Goal: Task Accomplishment & Management: Manage account settings

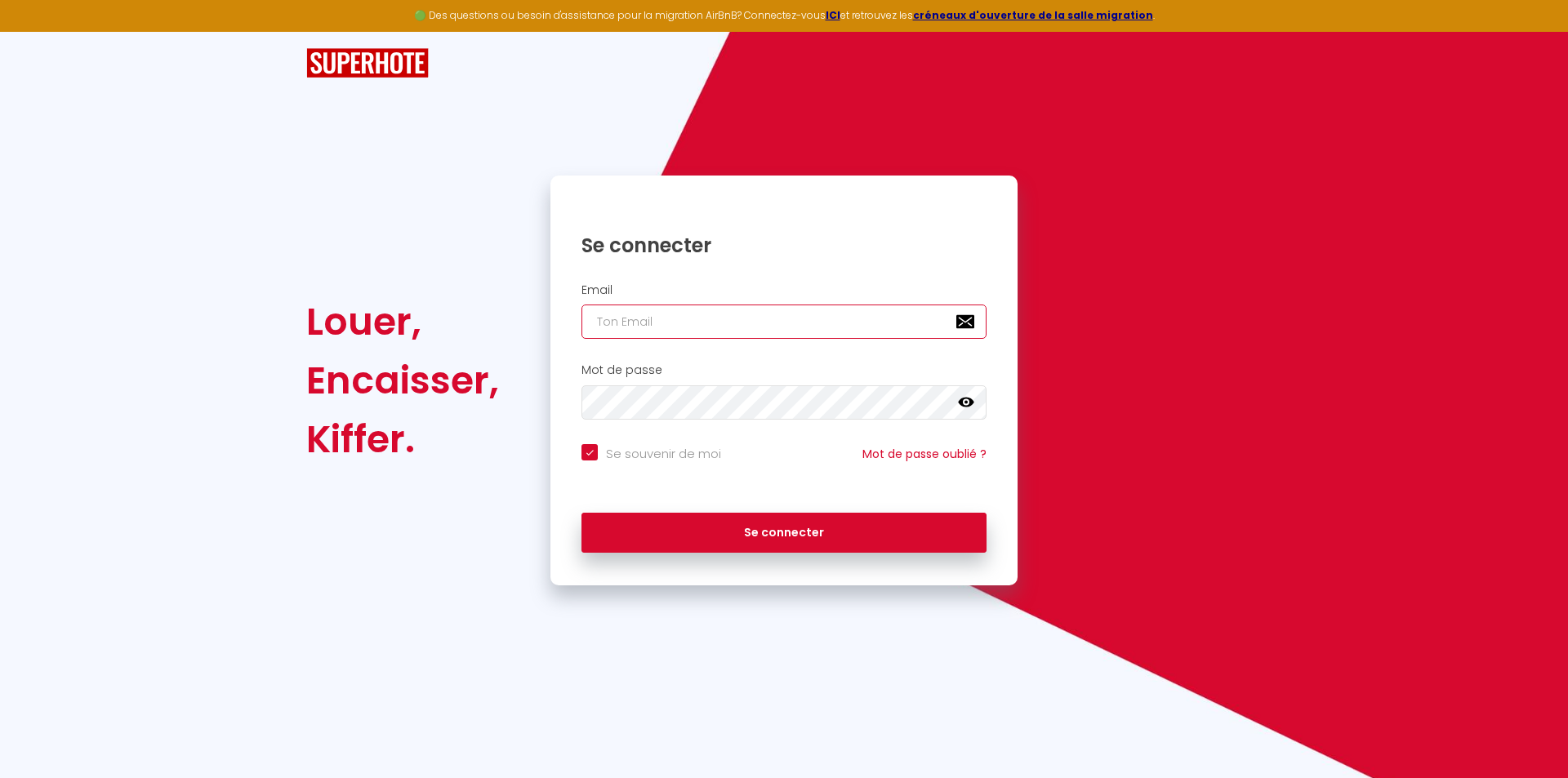
click at [695, 324] on input "email" at bounding box center [784, 322] width 405 height 34
paste input "[EMAIL_ADDRESS][DOMAIN_NAME]"
type input "[EMAIL_ADDRESS][DOMAIN_NAME]"
checkbox input "true"
type input "[EMAIL_ADDRESS][DOMAIN_NAME]"
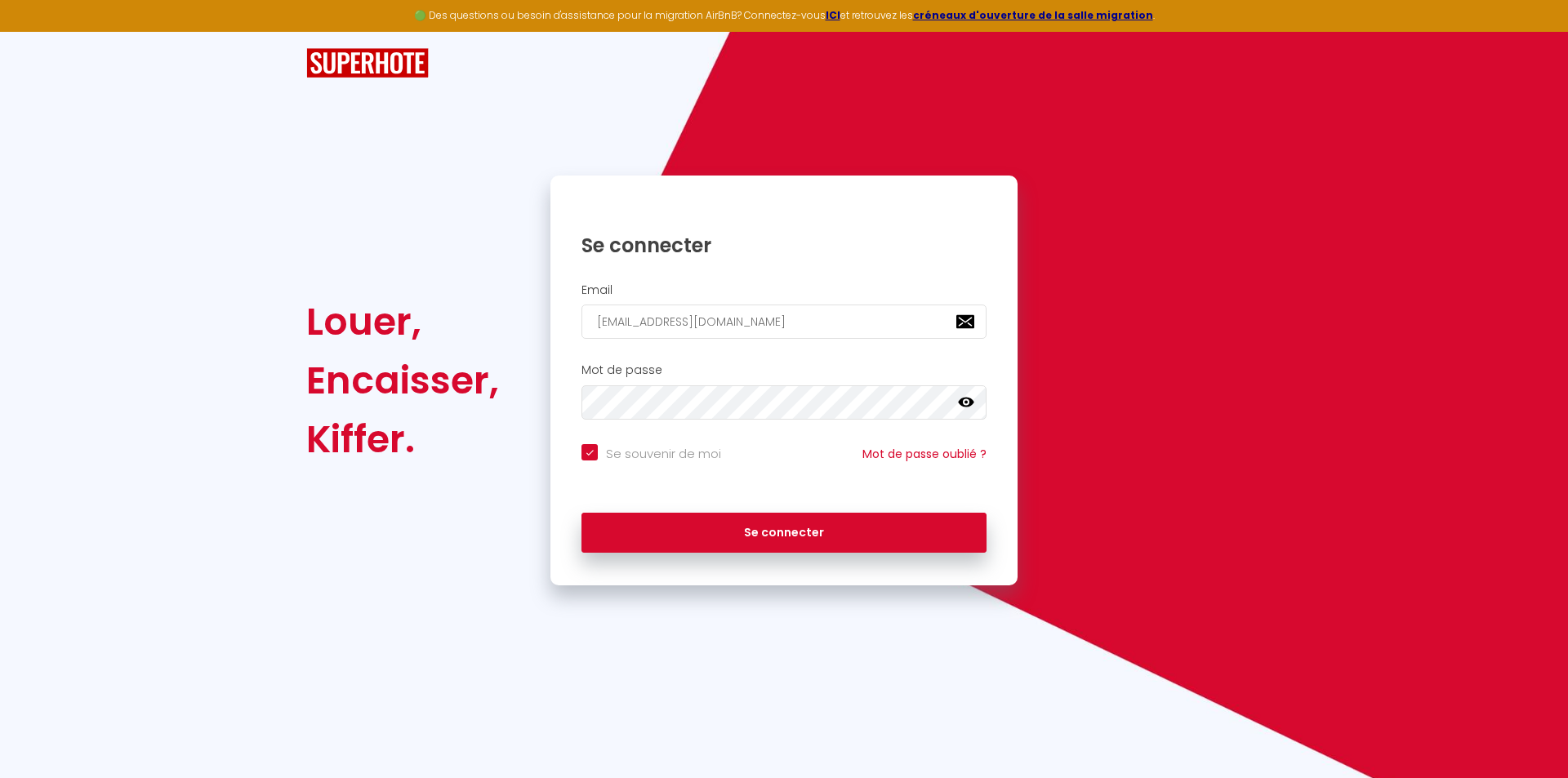
click at [967, 404] on icon at bounding box center [966, 403] width 16 height 16
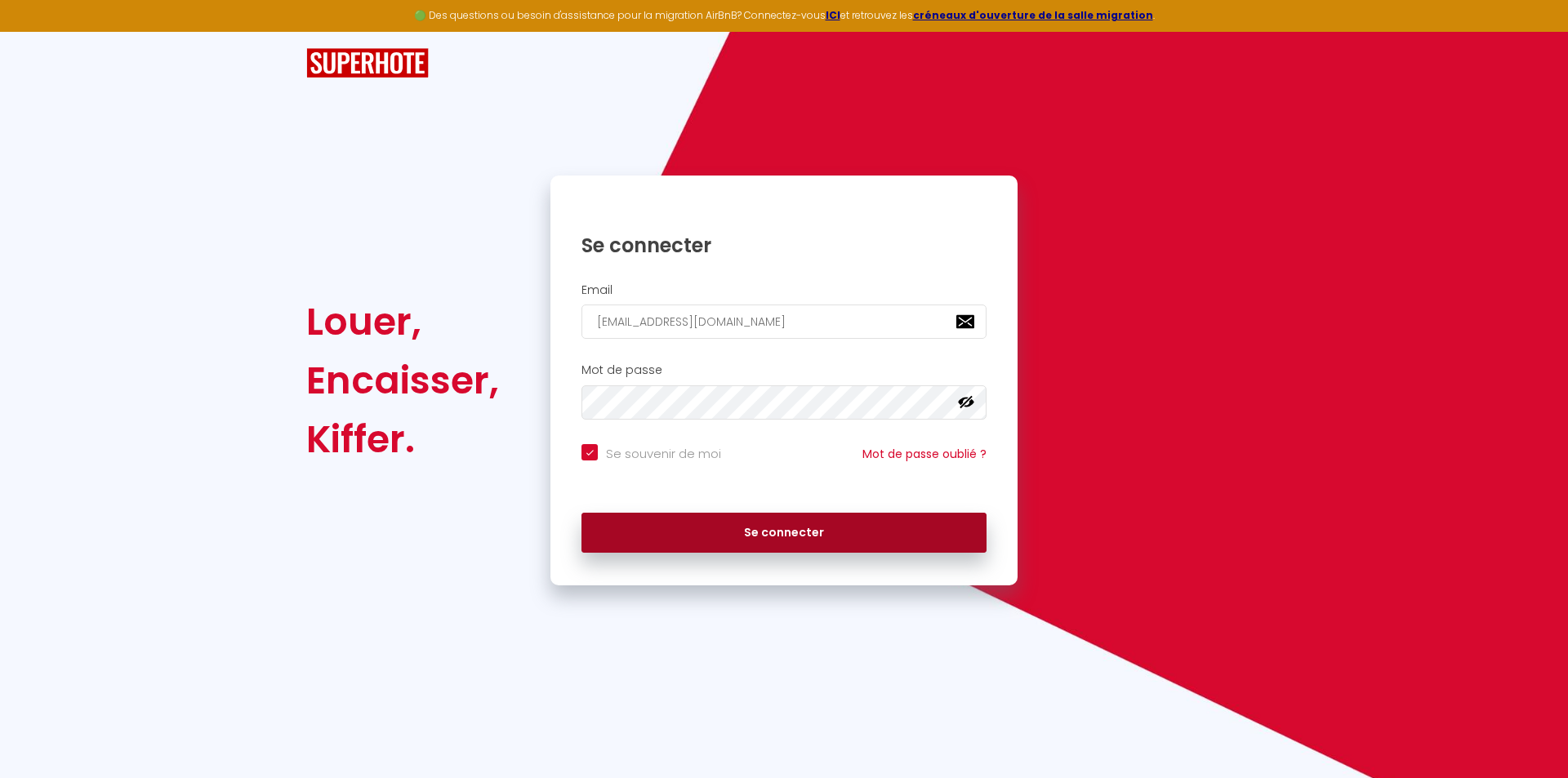
click at [707, 530] on button "Se connecter" at bounding box center [784, 534] width 405 height 41
checkbox input "true"
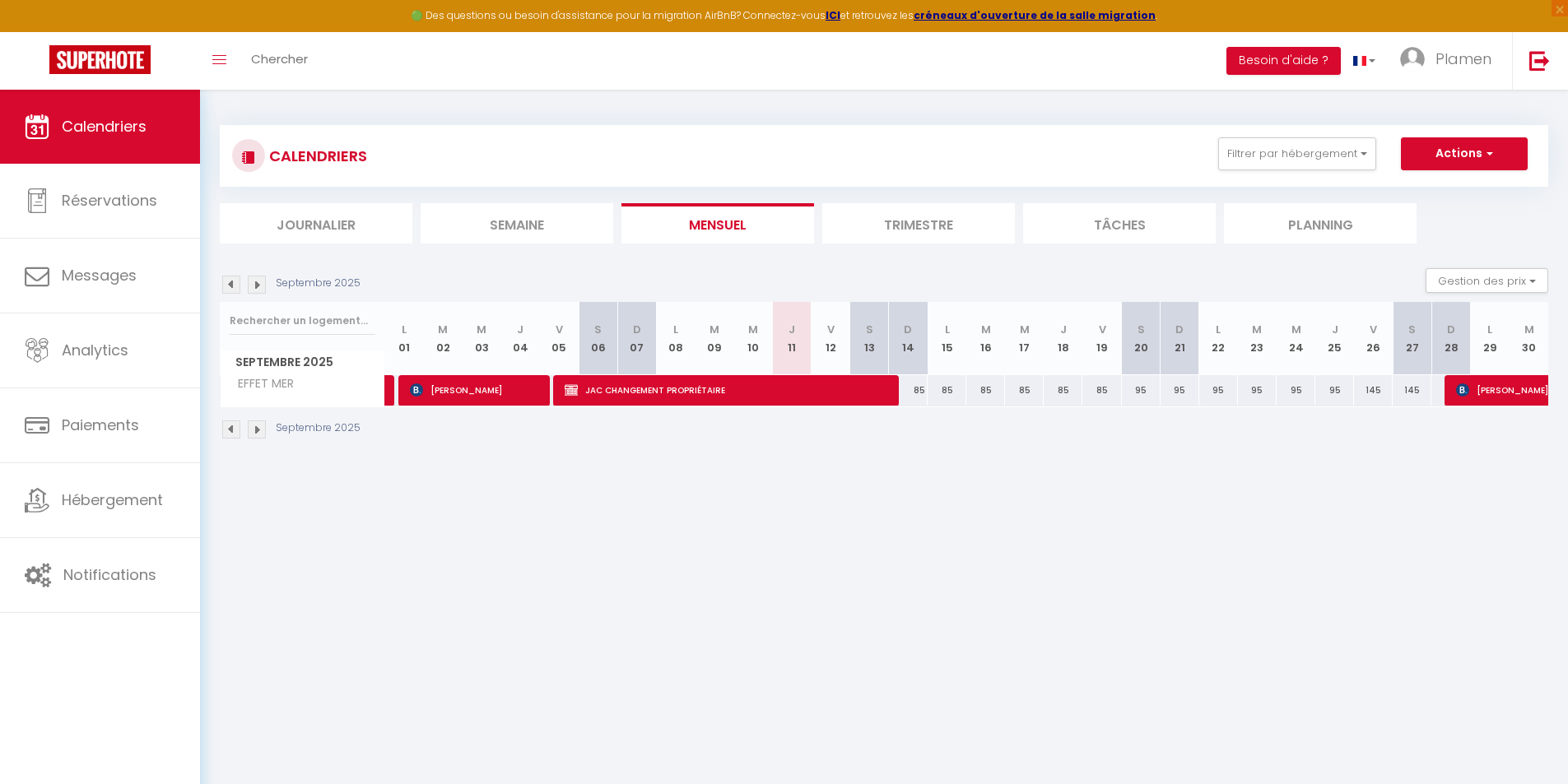
click at [917, 234] on li "Trimestre" at bounding box center [918, 223] width 193 height 40
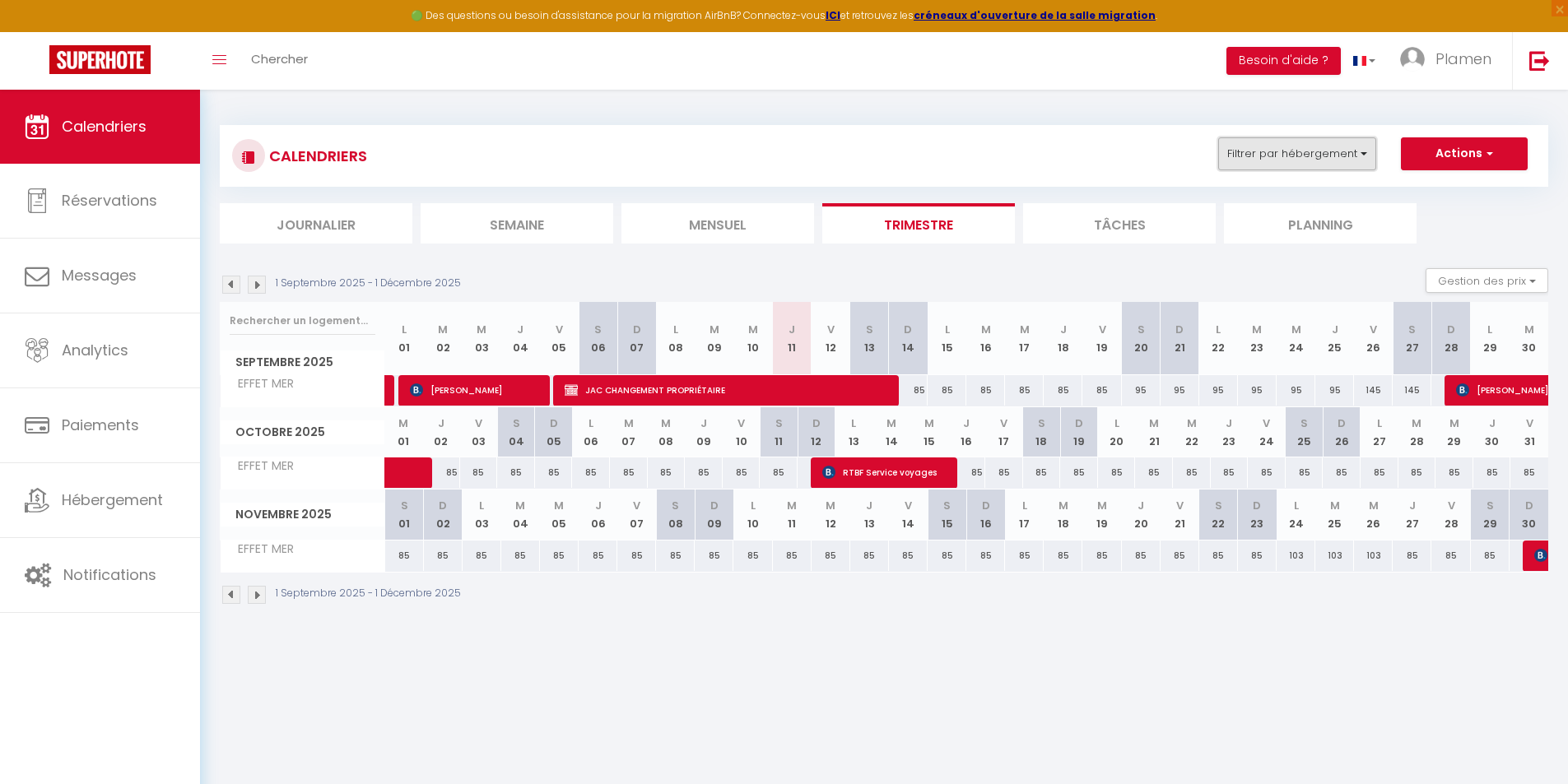
click at [1336, 156] on button "Filtrer par hébergement" at bounding box center [1297, 154] width 158 height 33
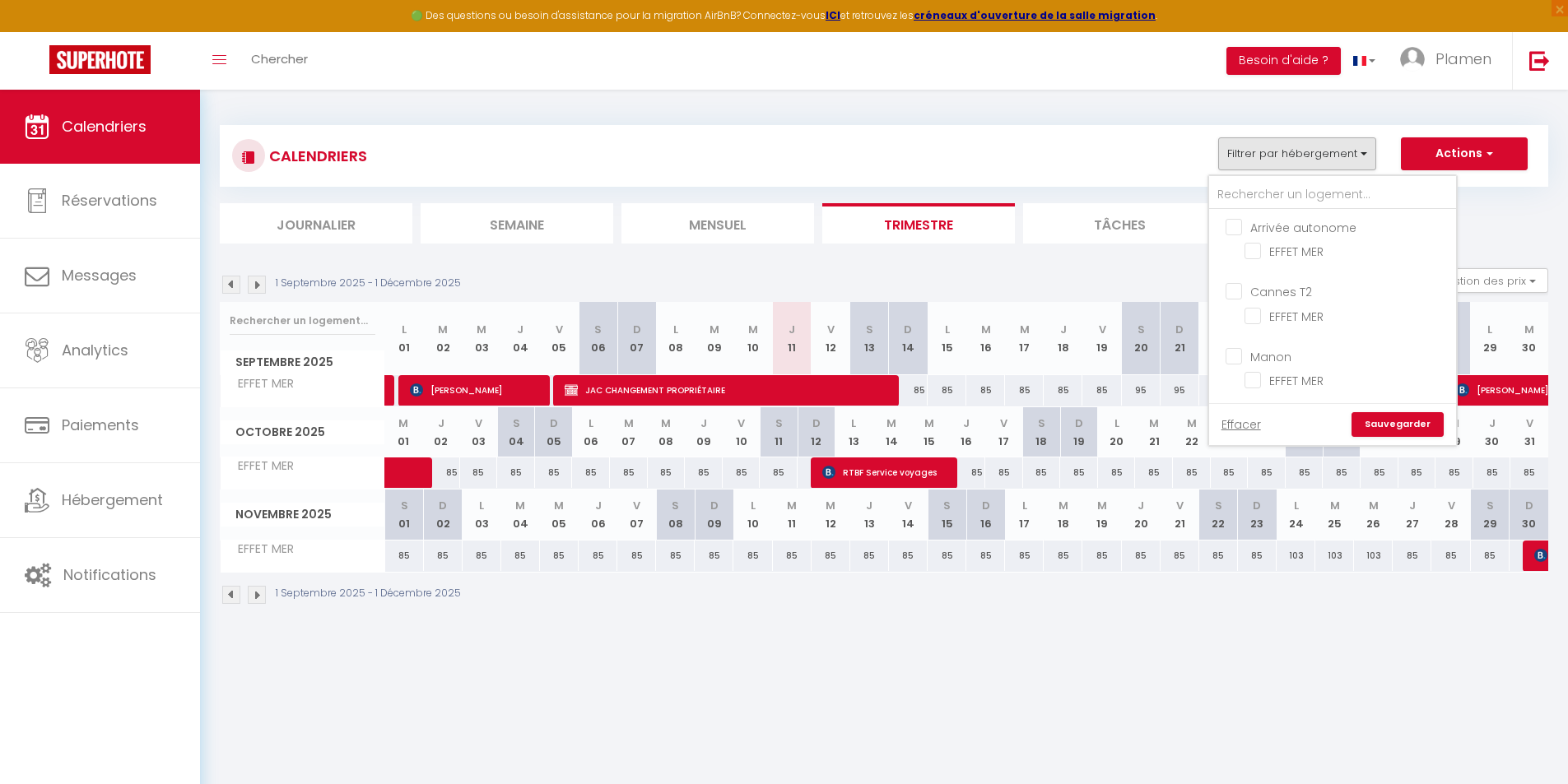
click at [863, 656] on body "🟢 Des questions ou besoin d'assistance pour la migration AirBnB? Connectez-vous…" at bounding box center [784, 482] width 1568 height 784
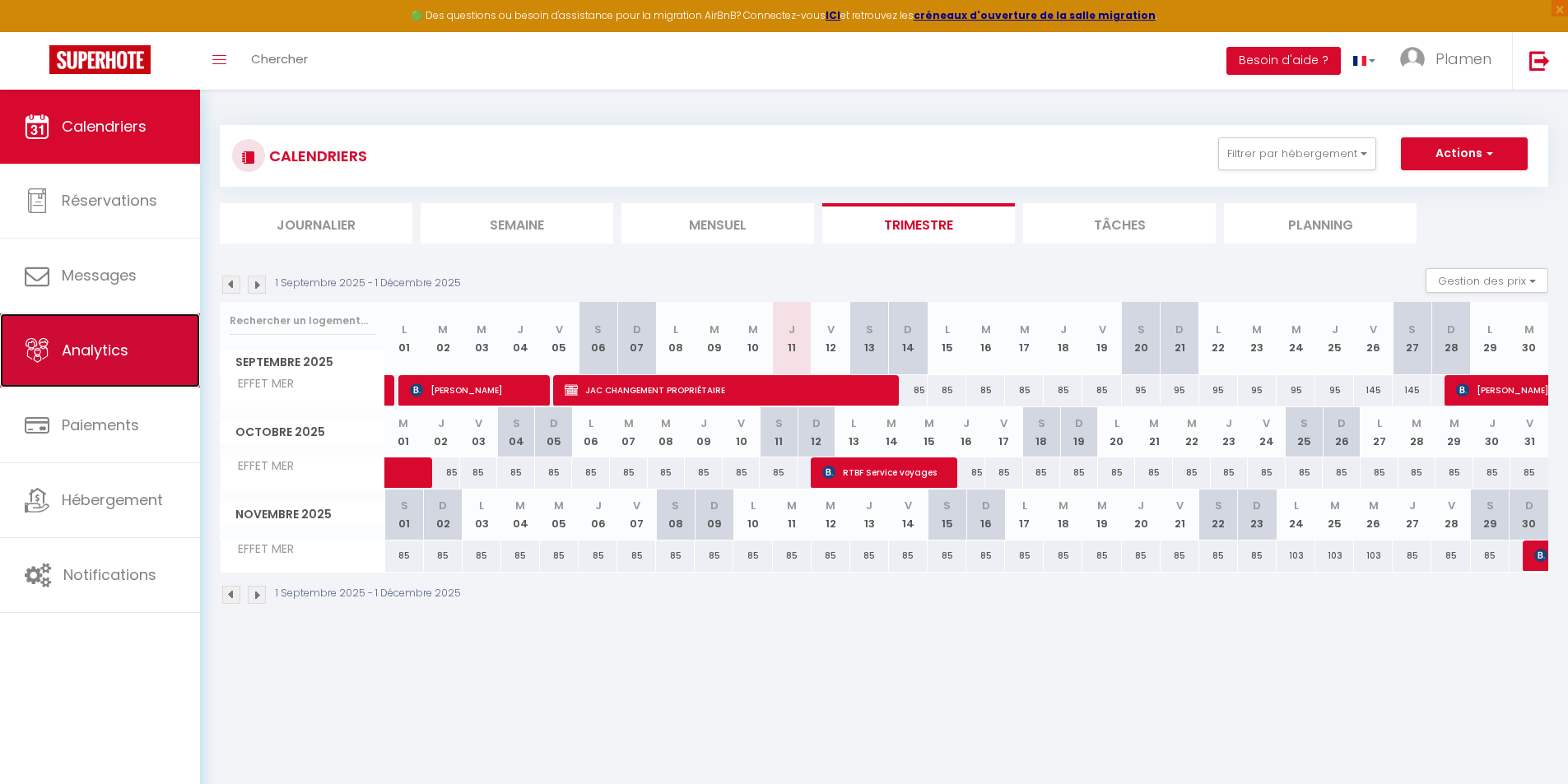
click at [116, 348] on span "Analytics" at bounding box center [95, 350] width 67 height 21
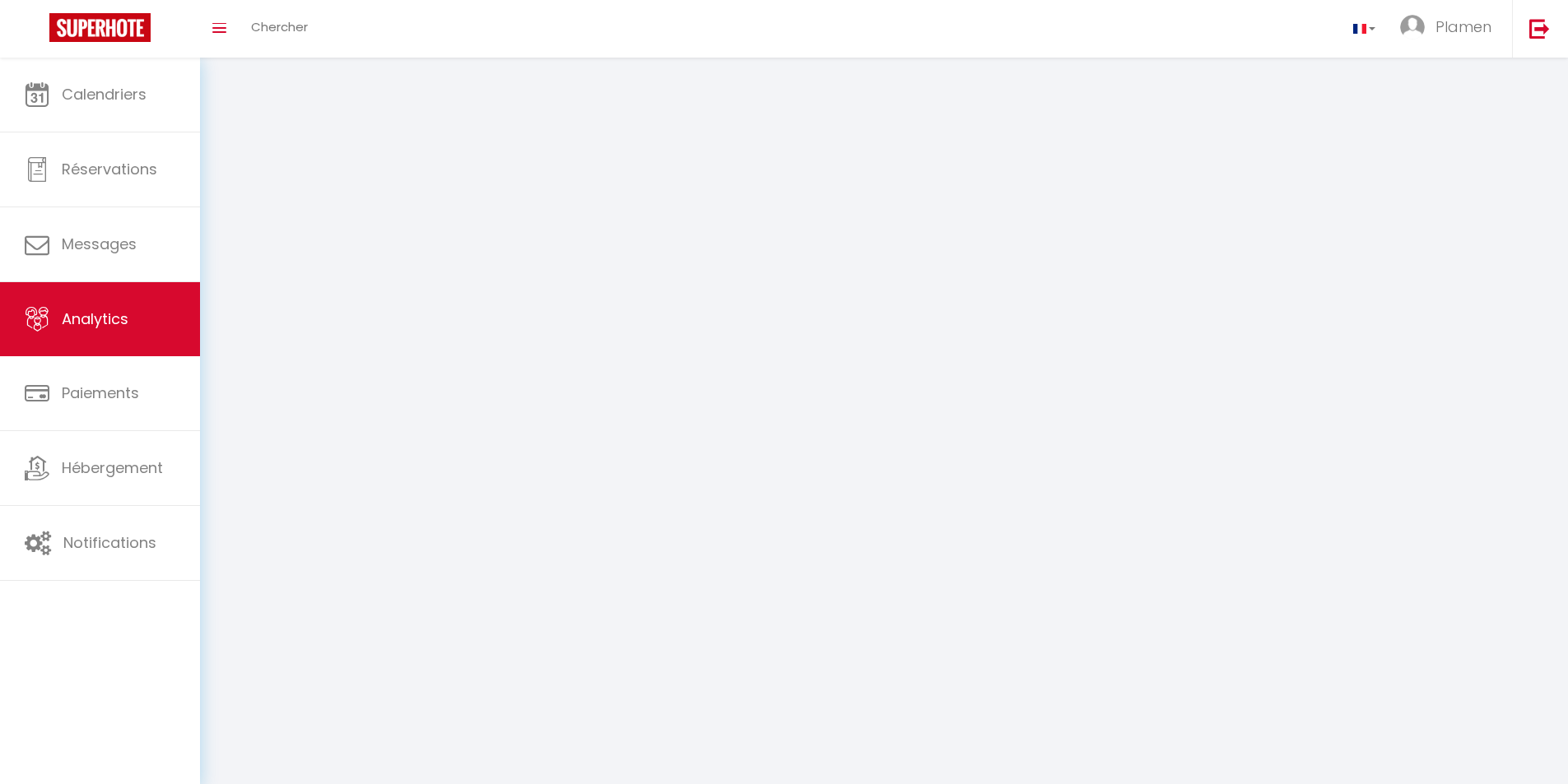
select select "2025"
select select "9"
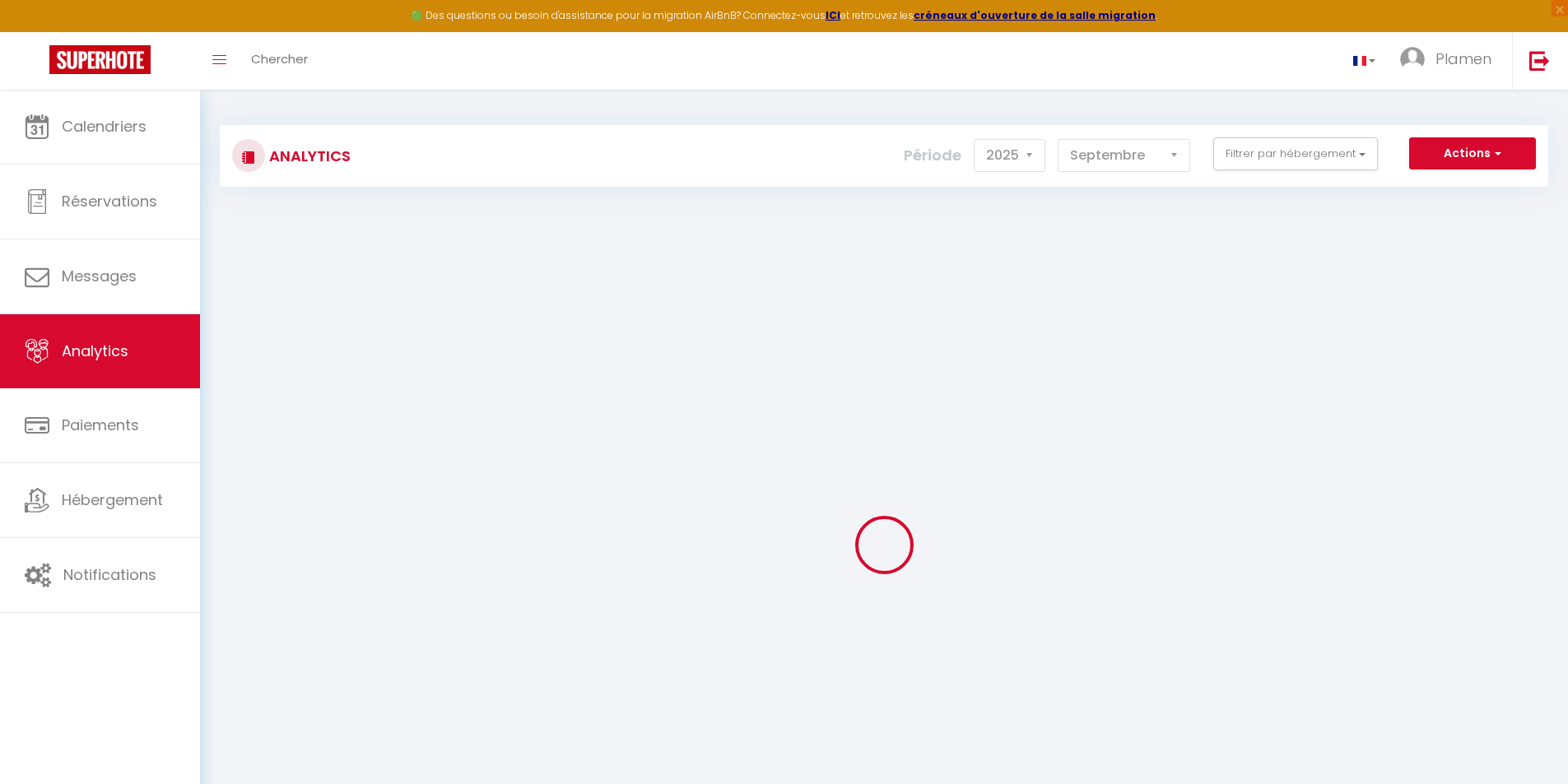
checkbox autonome "false"
checkbox MER "false"
checkbox T2 "false"
checkbox MER "false"
checkbox input "false"
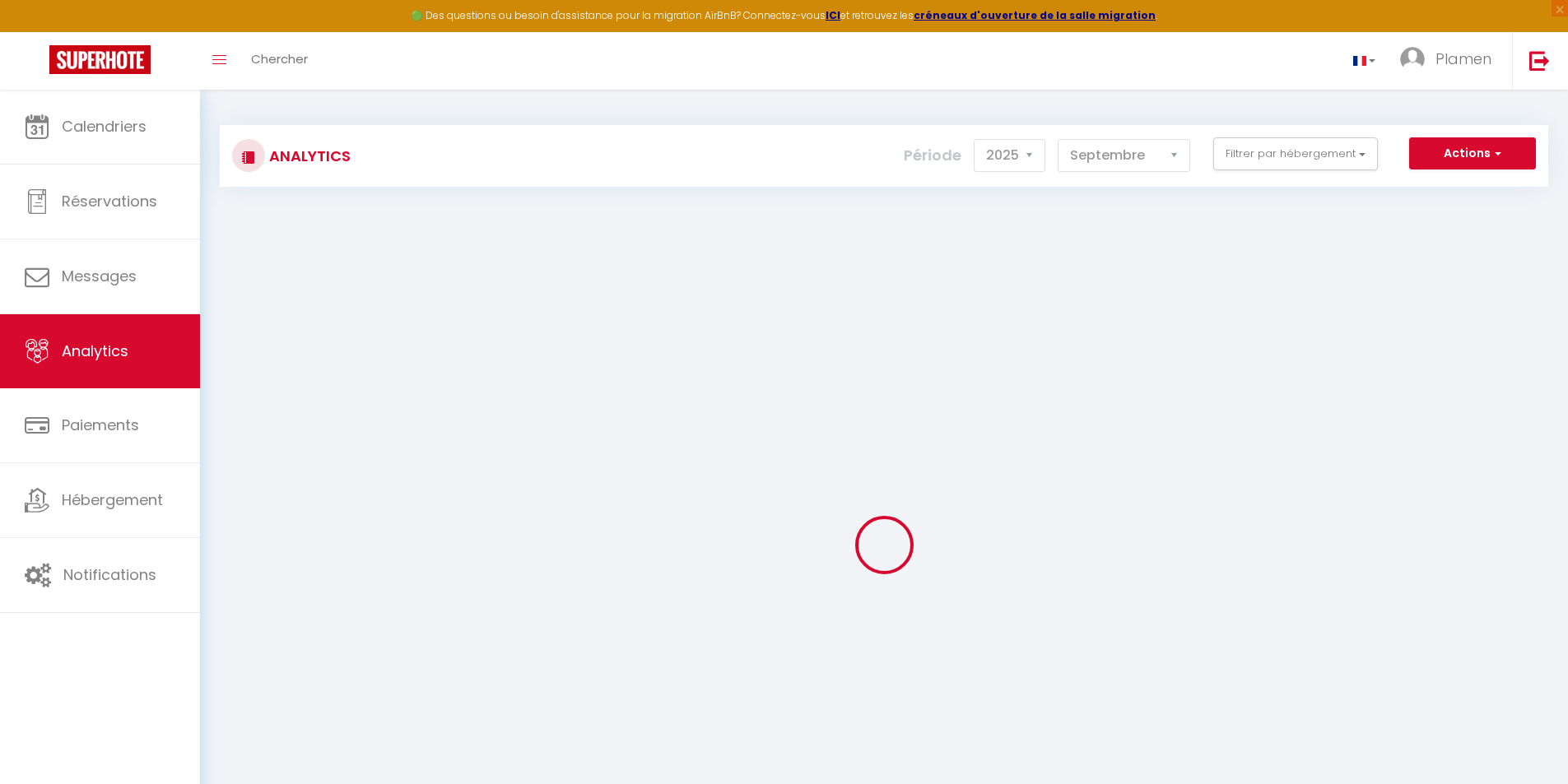
checkbox MER "false"
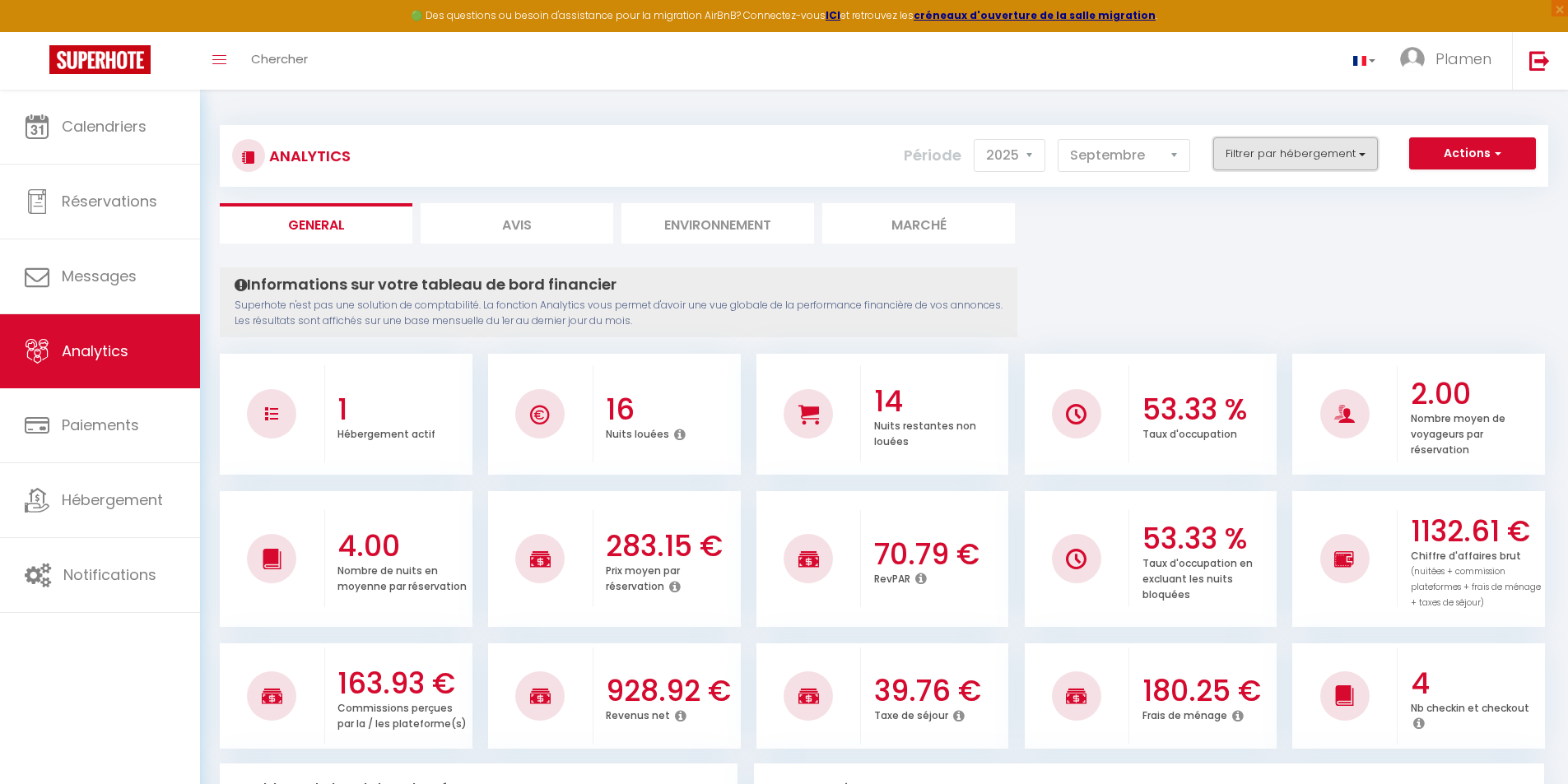
click at [1331, 155] on button "Filtrer par hébergement" at bounding box center [1295, 154] width 165 height 33
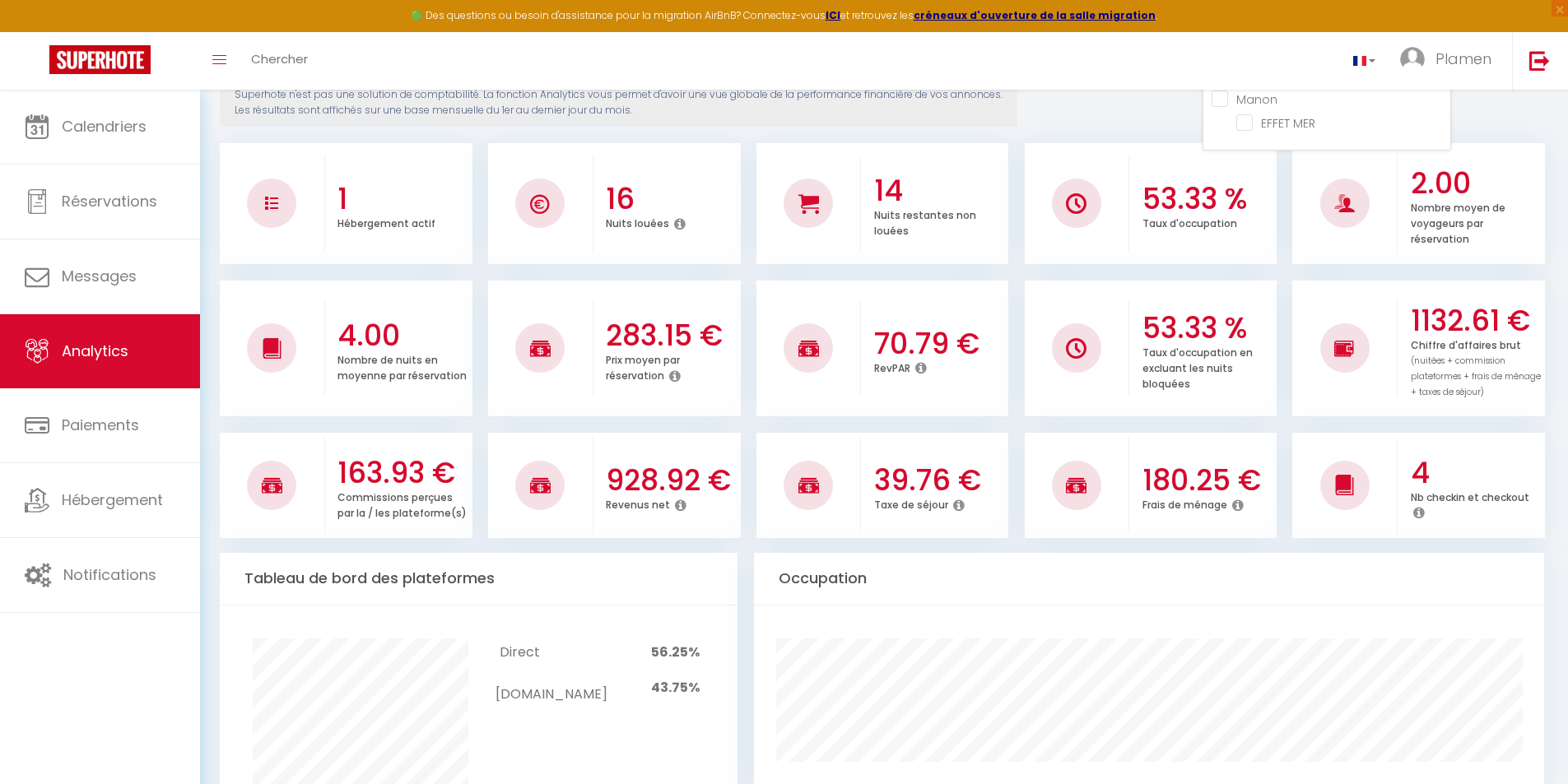
scroll to position [247, 0]
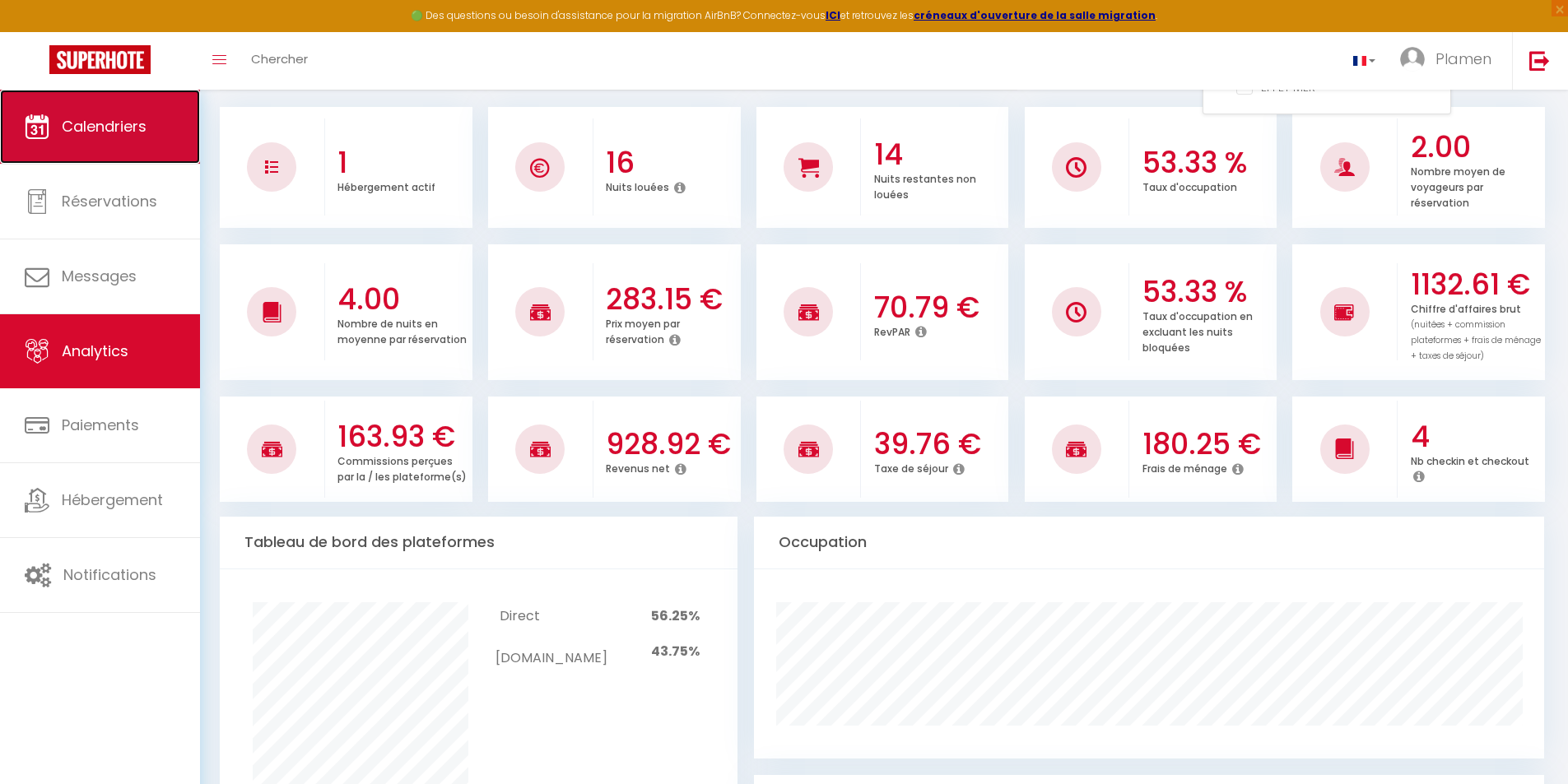
click at [19, 133] on link "Calendriers" at bounding box center [100, 127] width 200 height 74
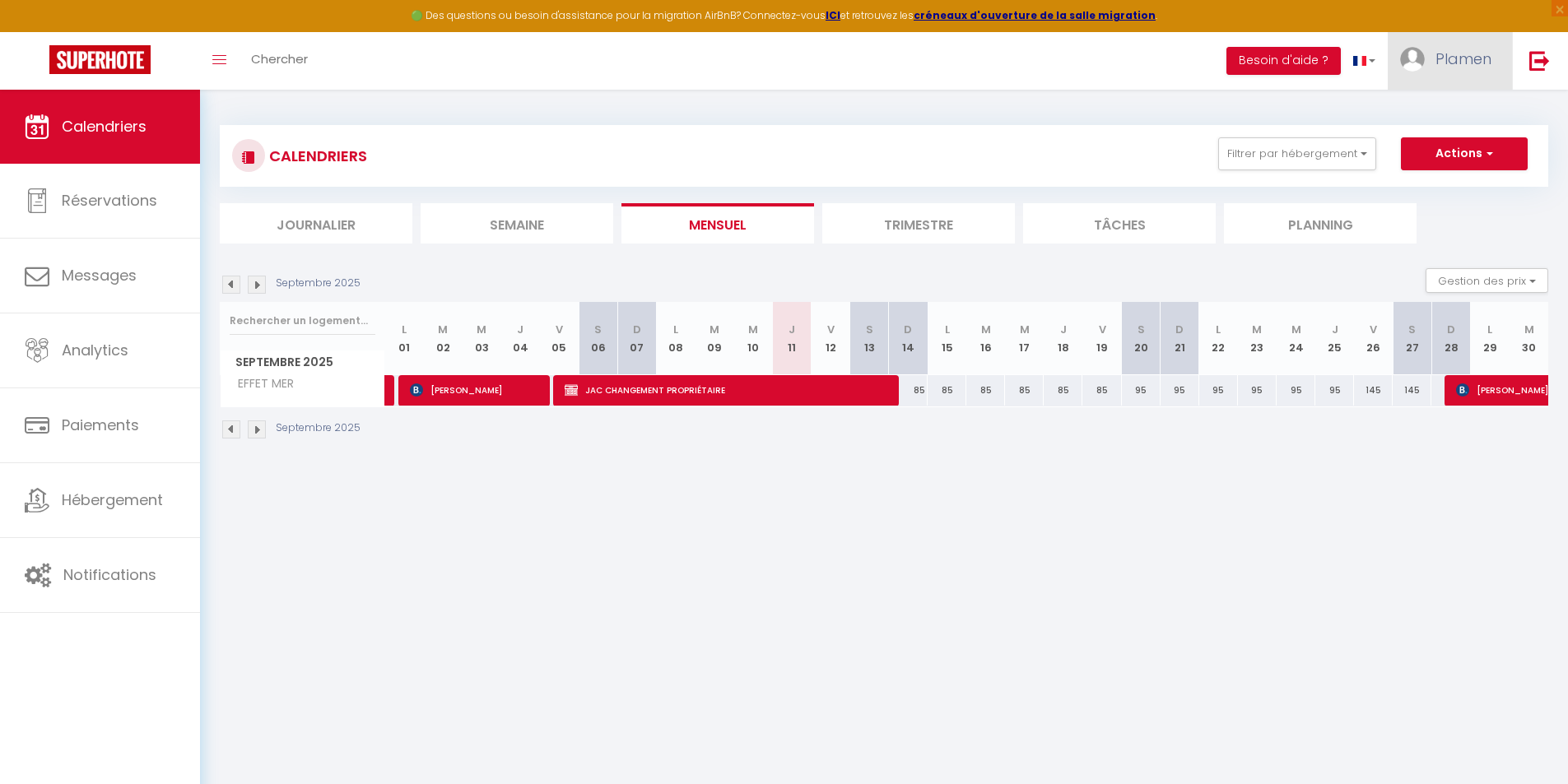
click at [1454, 53] on span "Plamen" at bounding box center [1463, 58] width 56 height 21
click at [1427, 115] on link "Paramètres" at bounding box center [1446, 114] width 122 height 28
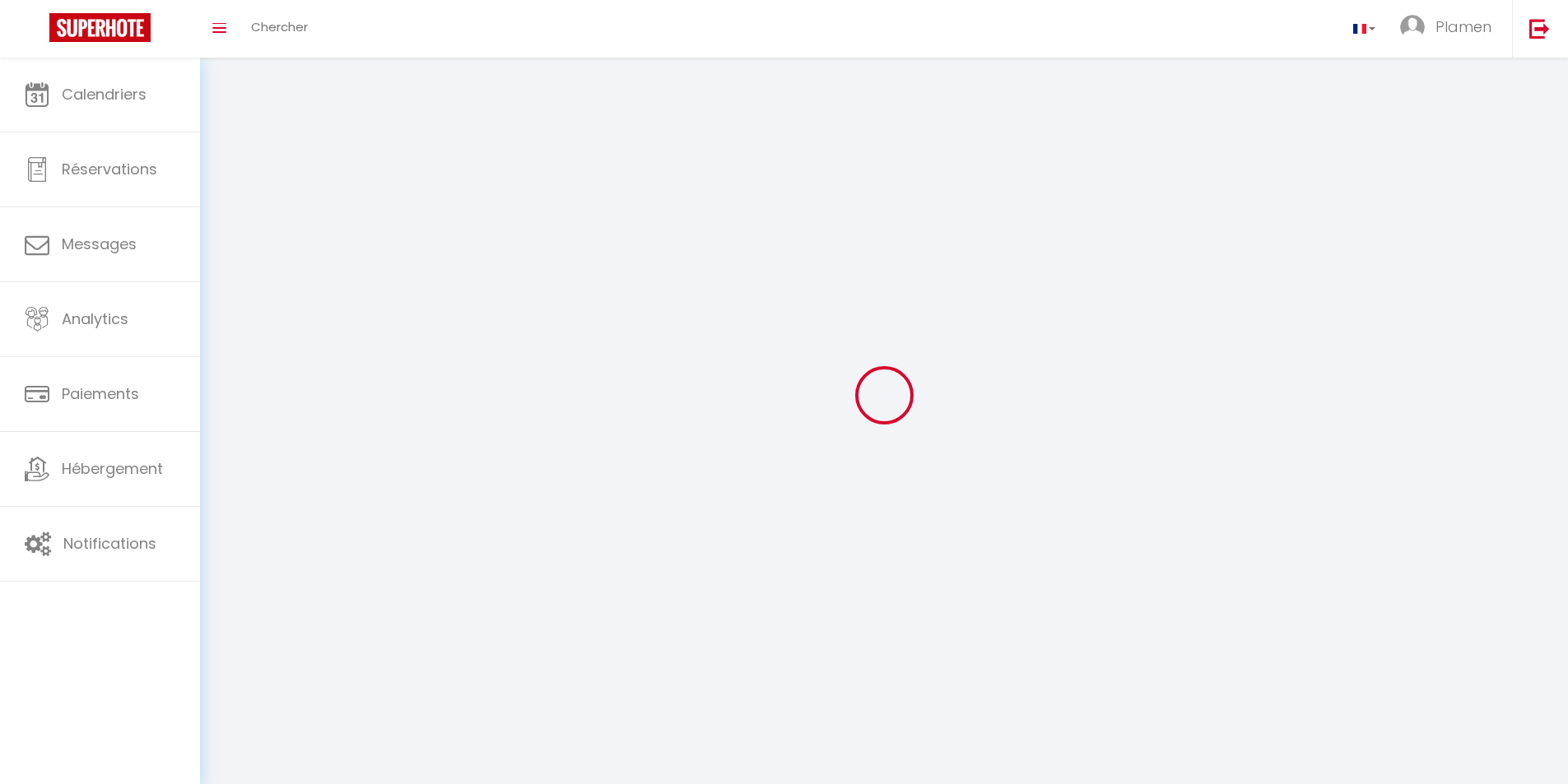
select select
select select "28"
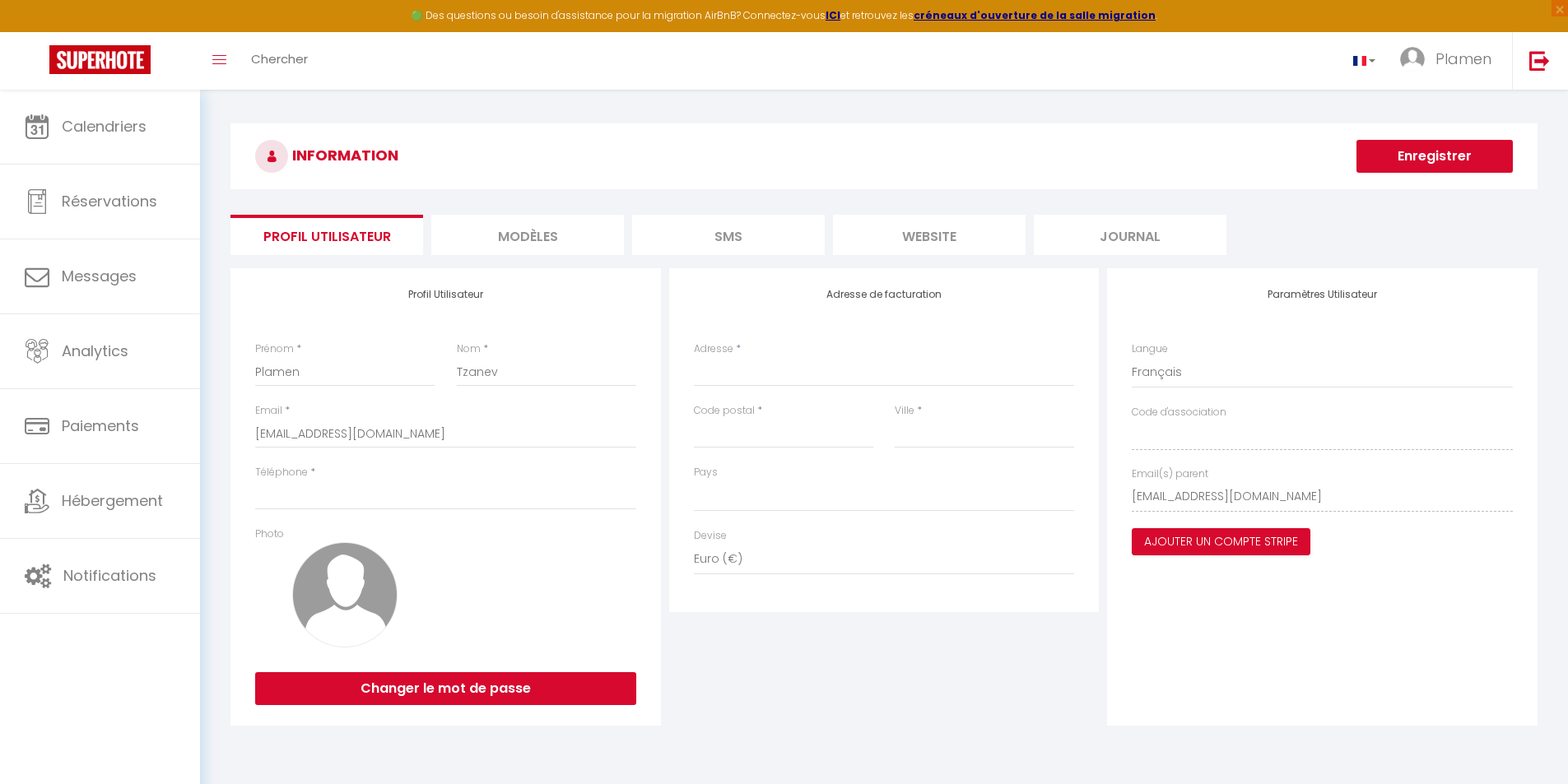
select select
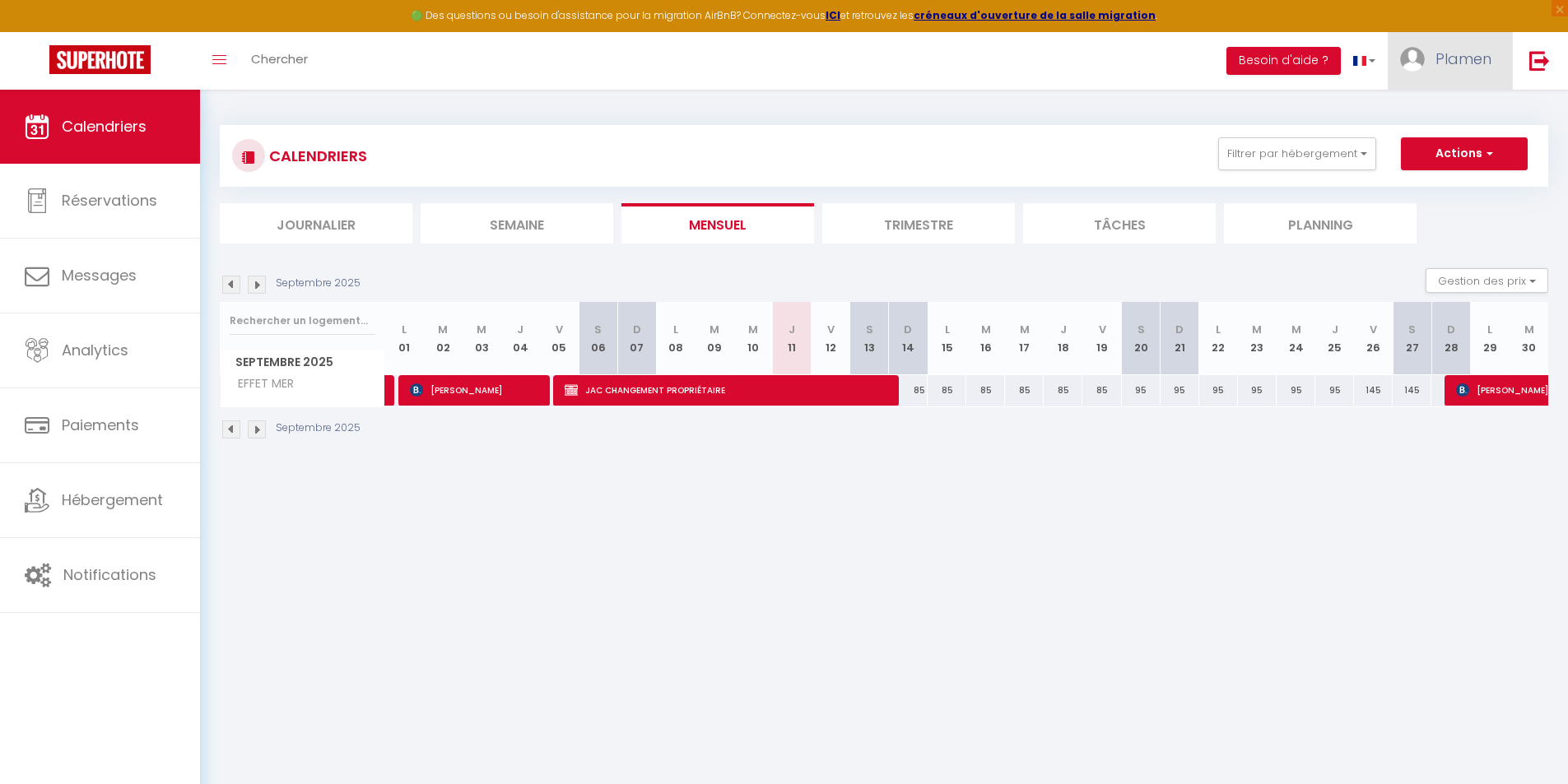
click at [1462, 55] on span "Plamen" at bounding box center [1463, 58] width 56 height 21
click at [1437, 114] on link "Paramètres" at bounding box center [1446, 114] width 122 height 28
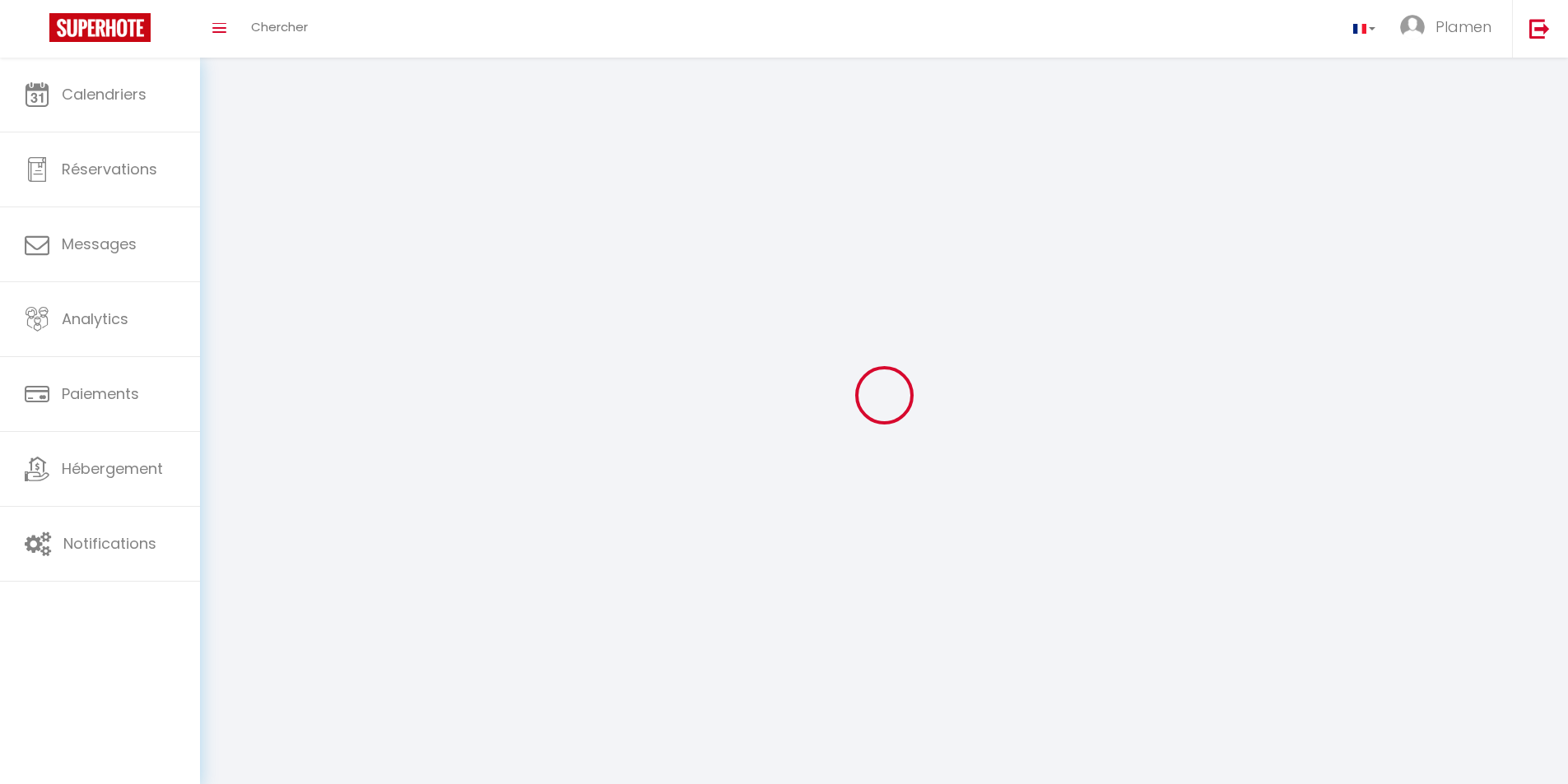
select select
select select "28"
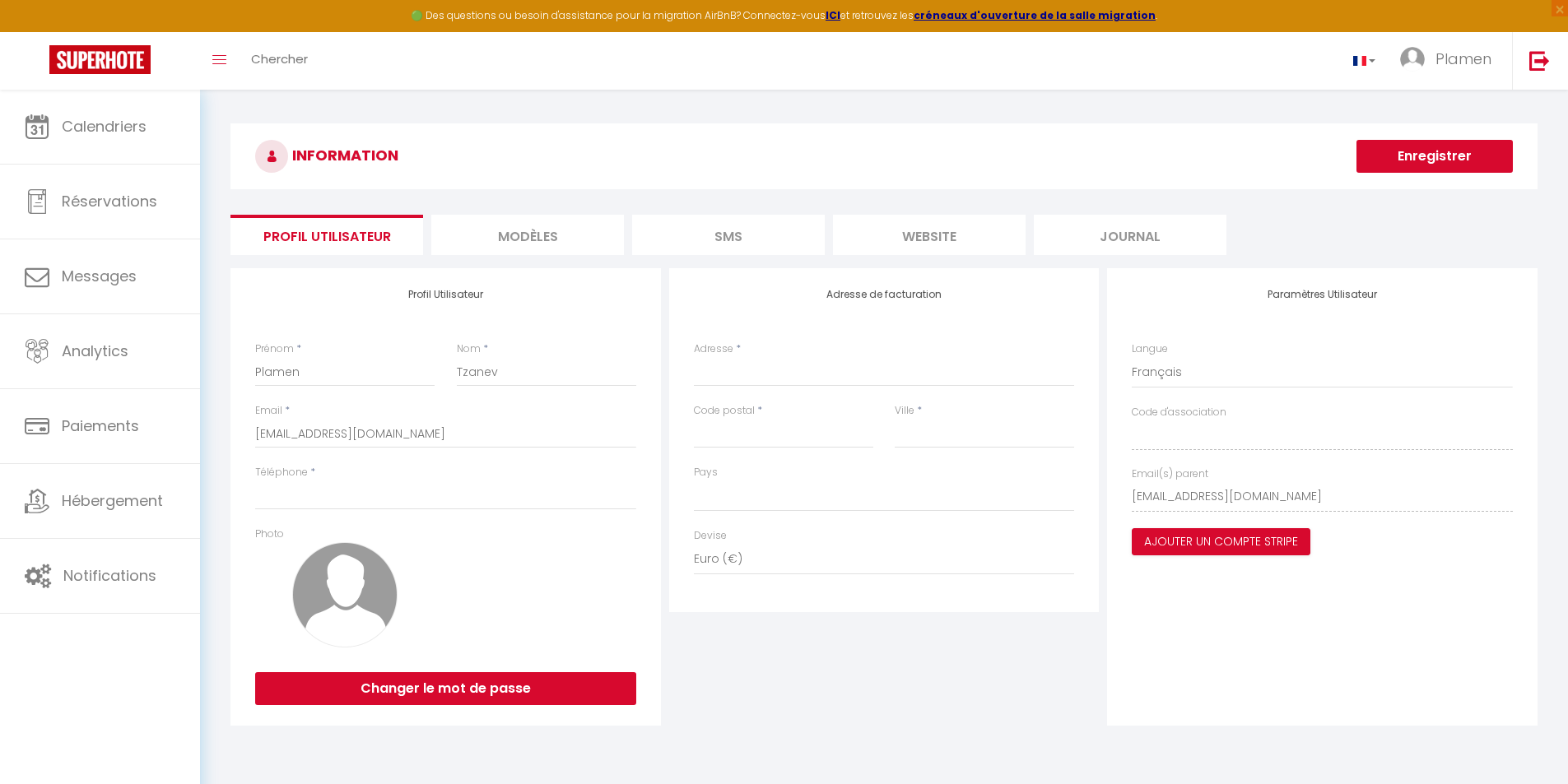
select select
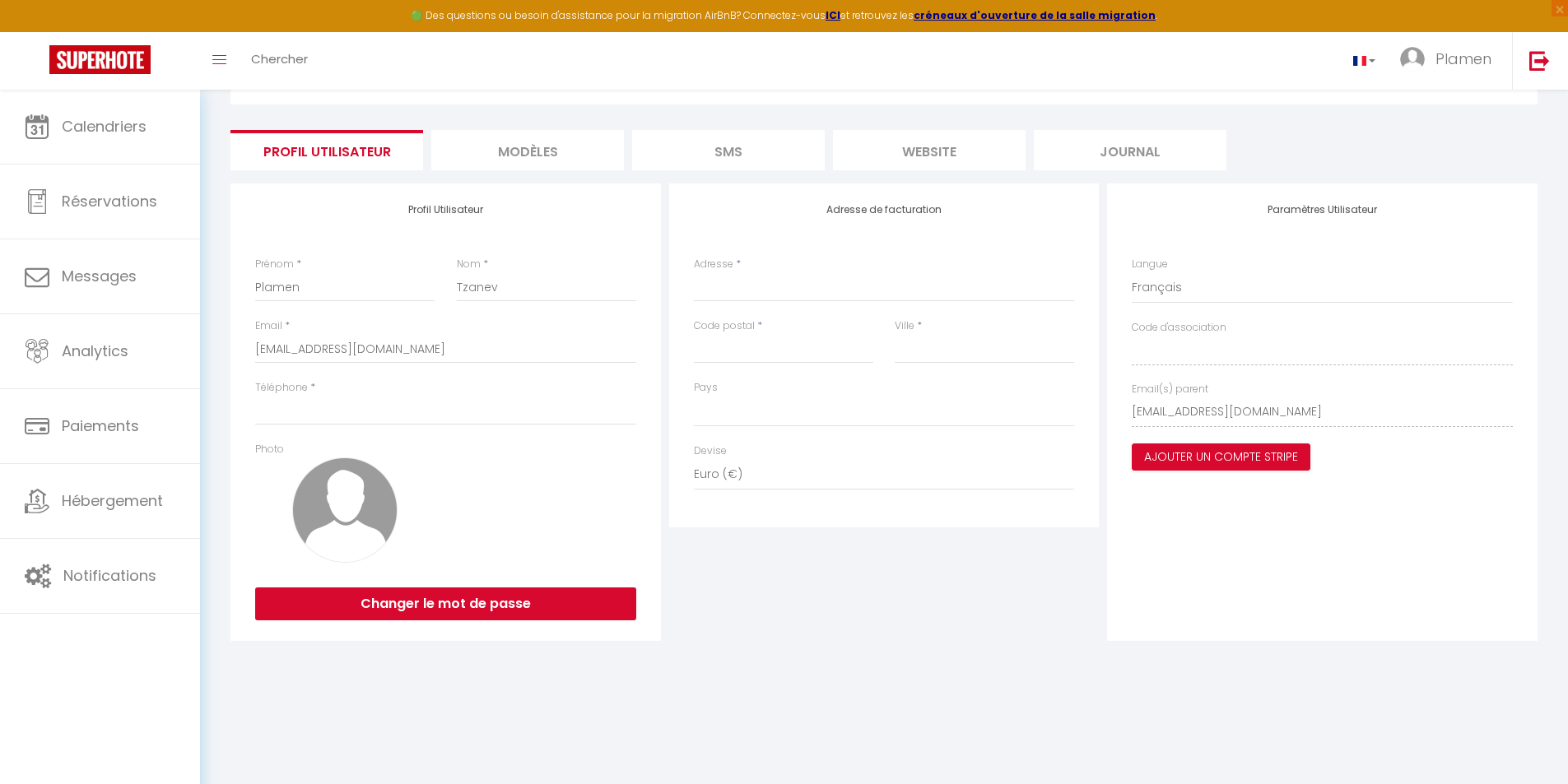
scroll to position [90, 0]
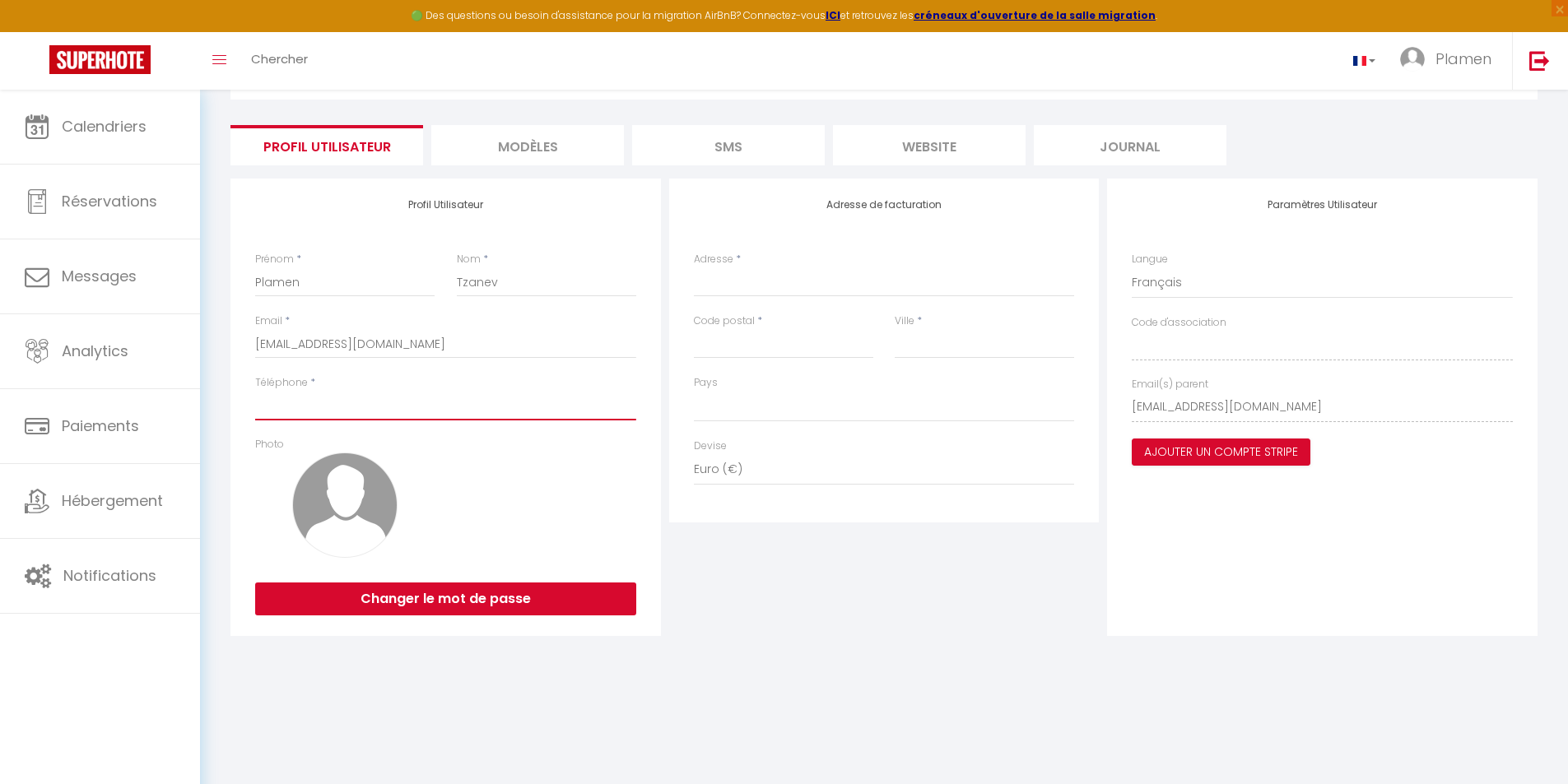
click at [345, 419] on input "Téléphone" at bounding box center [446, 406] width 381 height 30
type input "+"
select select
type input "+3"
select select
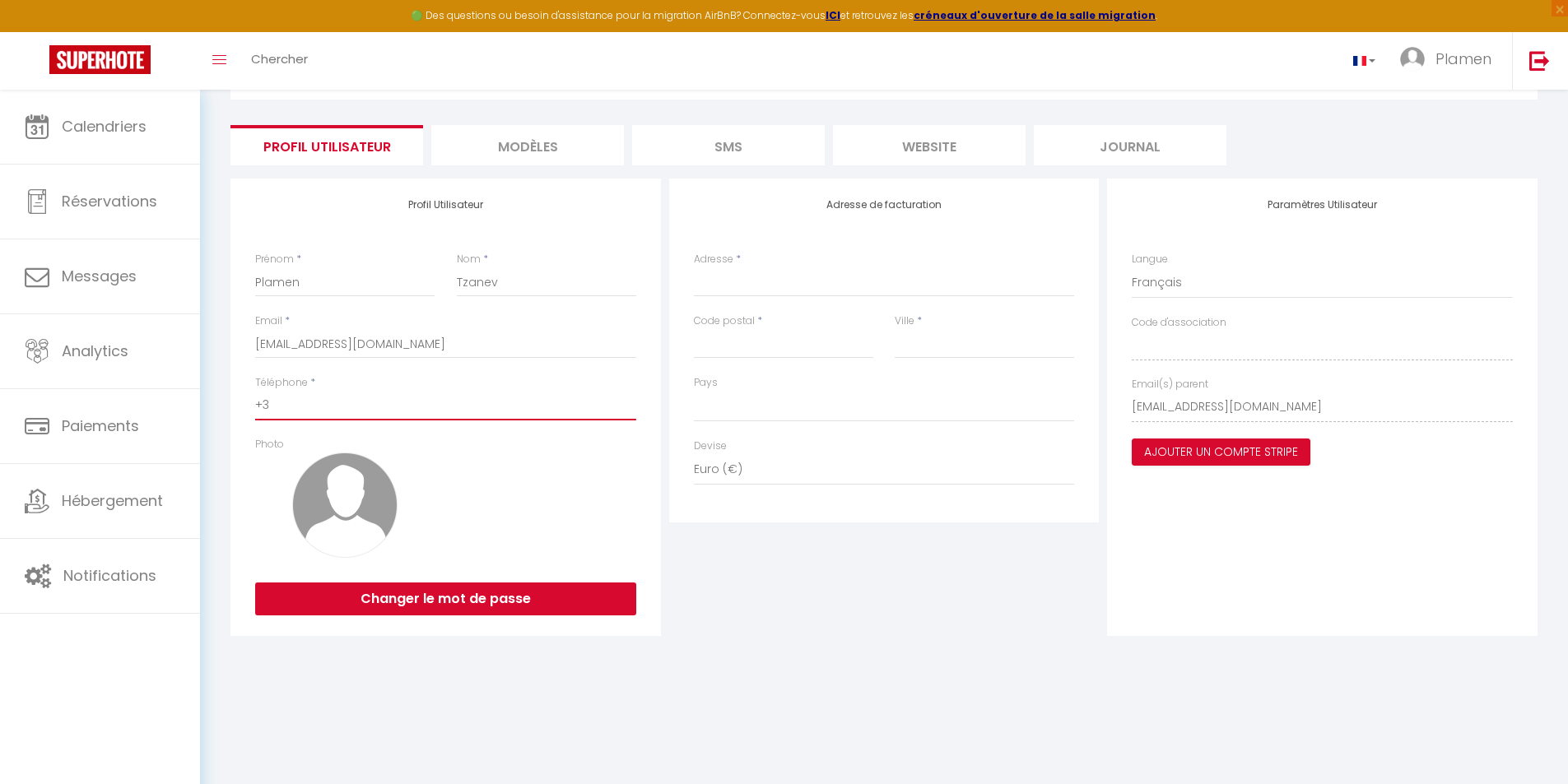
type input "+31"
select select
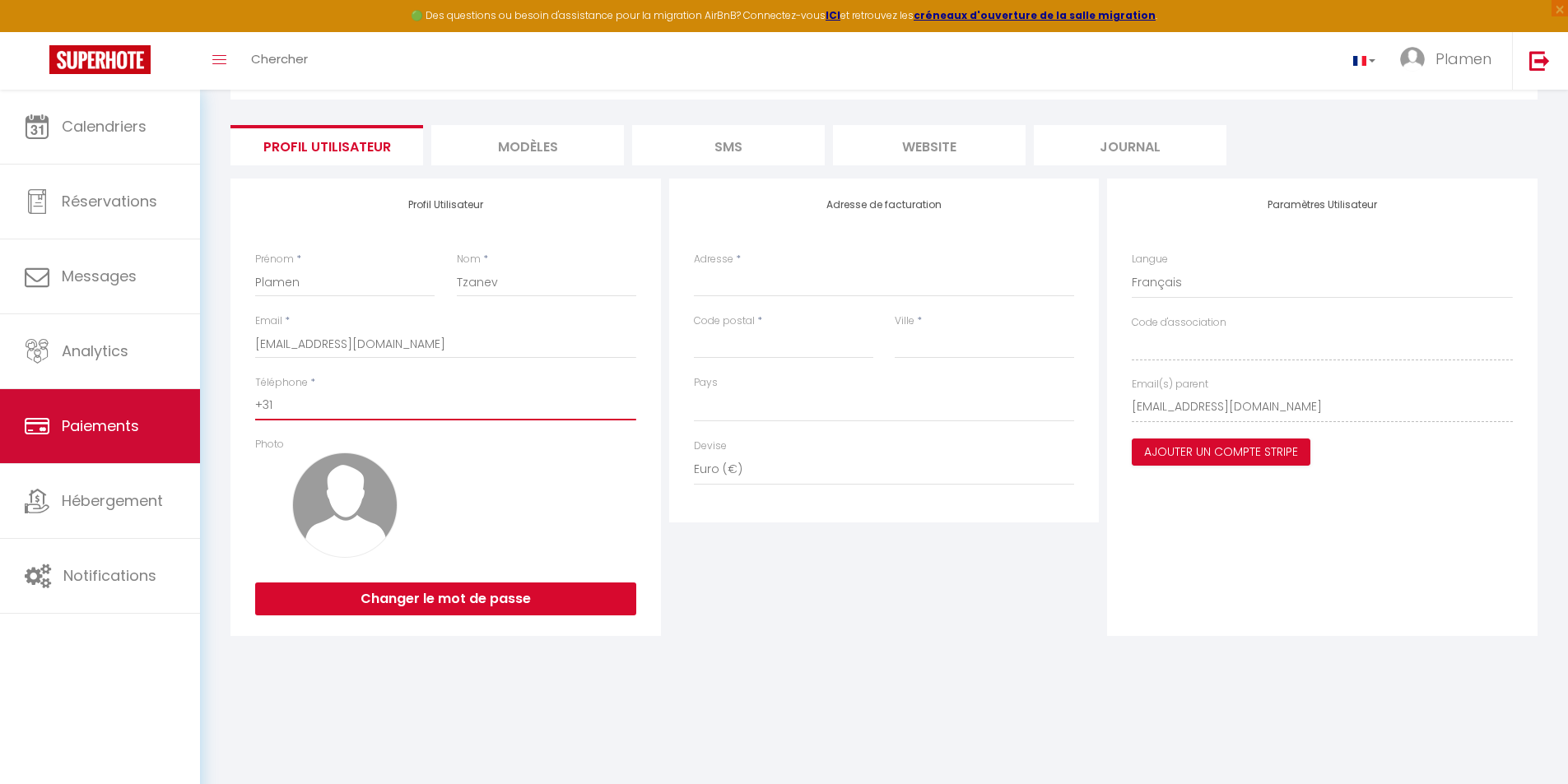
drag, startPoint x: 329, startPoint y: 407, endPoint x: 199, endPoint y: 419, distance: 130.6
click at [201, 420] on div "INFORMATION Enregistrer Profil Utilisateur MODÈLES SMS website Journal Profil U…" at bounding box center [884, 341] width 1368 height 683
paste input "3163920767"
type input "31639207671"
select select
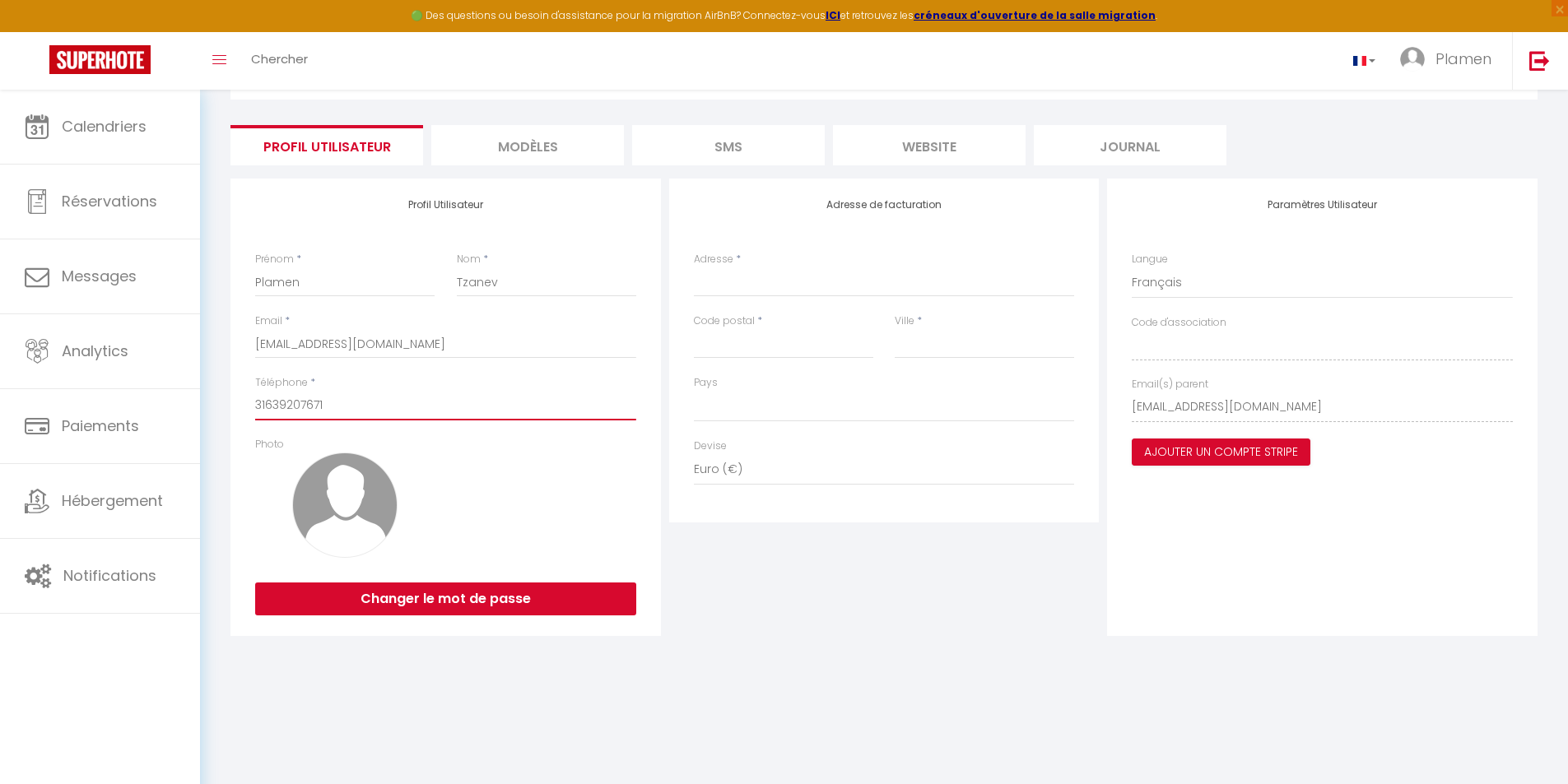
type input "31639207671"
click at [655, 693] on body "🟢 Des questions ou besoin d'assistance pour la migration AirBnB? Connectez-vous…" at bounding box center [784, 392] width 1568 height 784
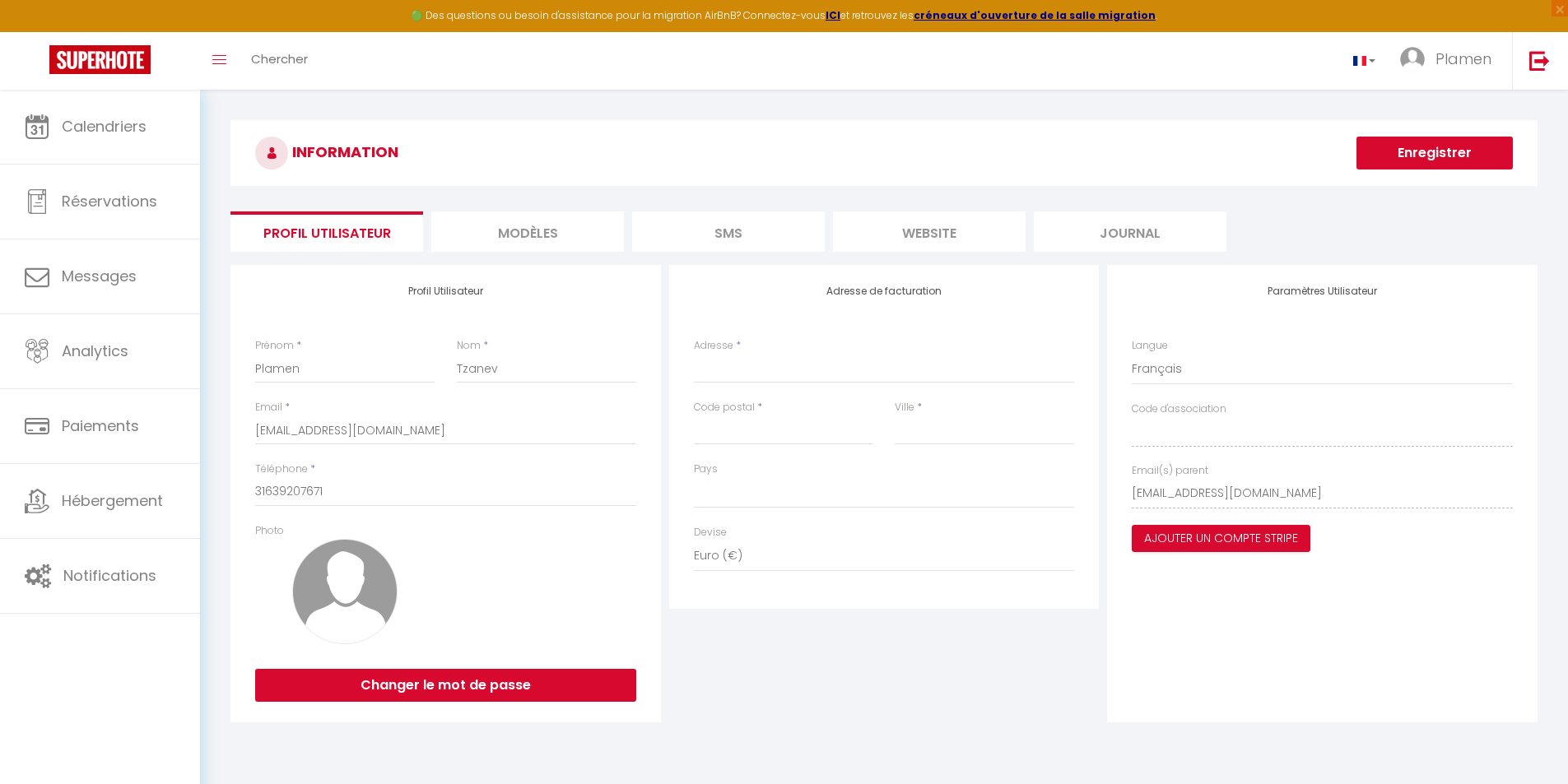
scroll to position [0, 0]
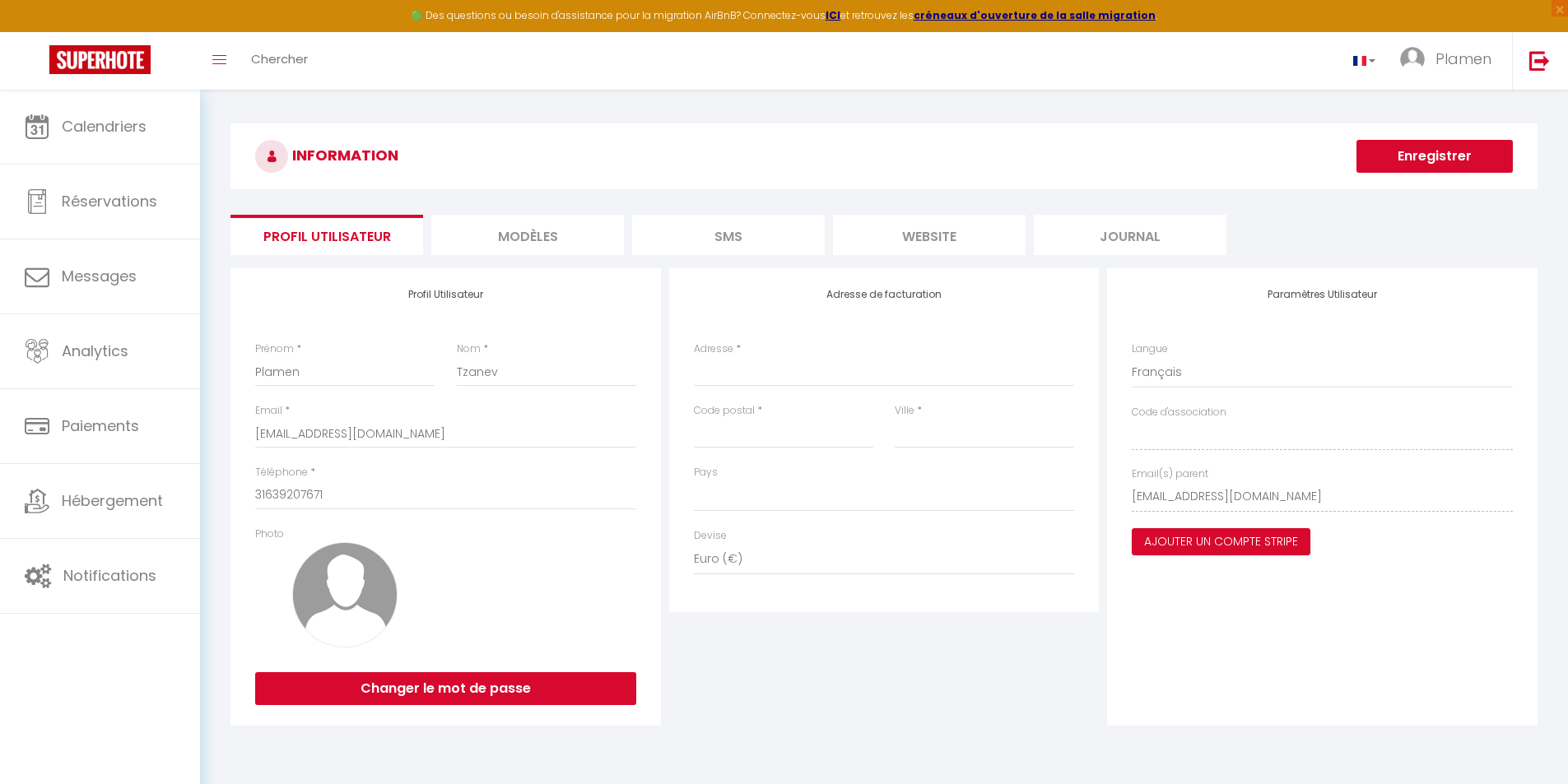
click at [1498, 152] on button "Enregistrer" at bounding box center [1435, 156] width 156 height 33
click at [777, 368] on input "Adresse" at bounding box center [884, 372] width 381 height 30
paste input "[STREET_ADDRESS]"
type input "[STREET_ADDRESS]"
select select
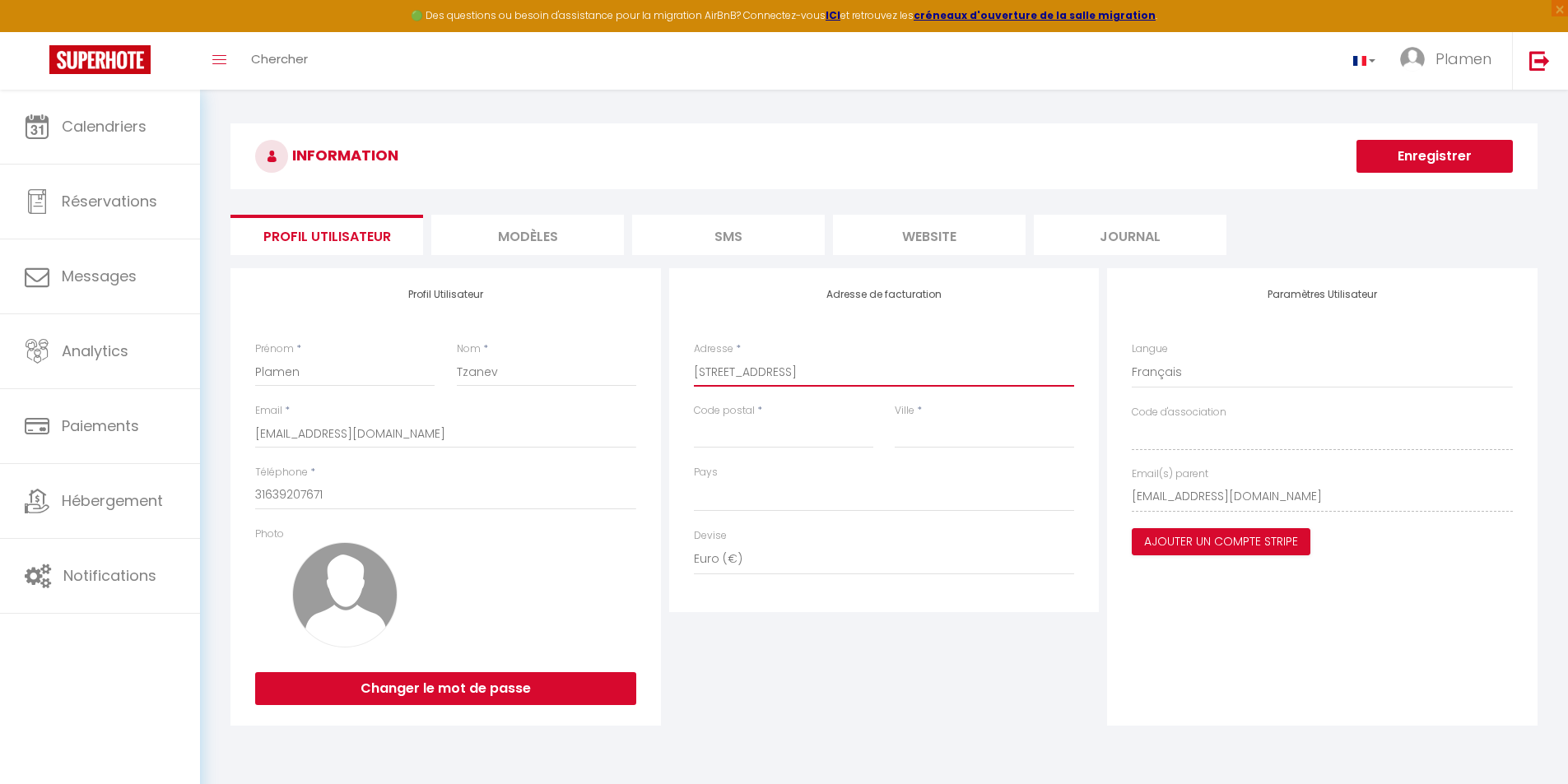
drag, startPoint x: 872, startPoint y: 371, endPoint x: 890, endPoint y: 371, distance: 18.0
click at [890, 371] on input "[STREET_ADDRESS]" at bounding box center [884, 372] width 381 height 30
click at [897, 373] on input "[STREET_ADDRESS]" at bounding box center [884, 372] width 381 height 30
drag, startPoint x: 897, startPoint y: 373, endPoint x: 866, endPoint y: 371, distance: 31.1
click at [866, 371] on input "[STREET_ADDRESS]" at bounding box center [884, 372] width 381 height 30
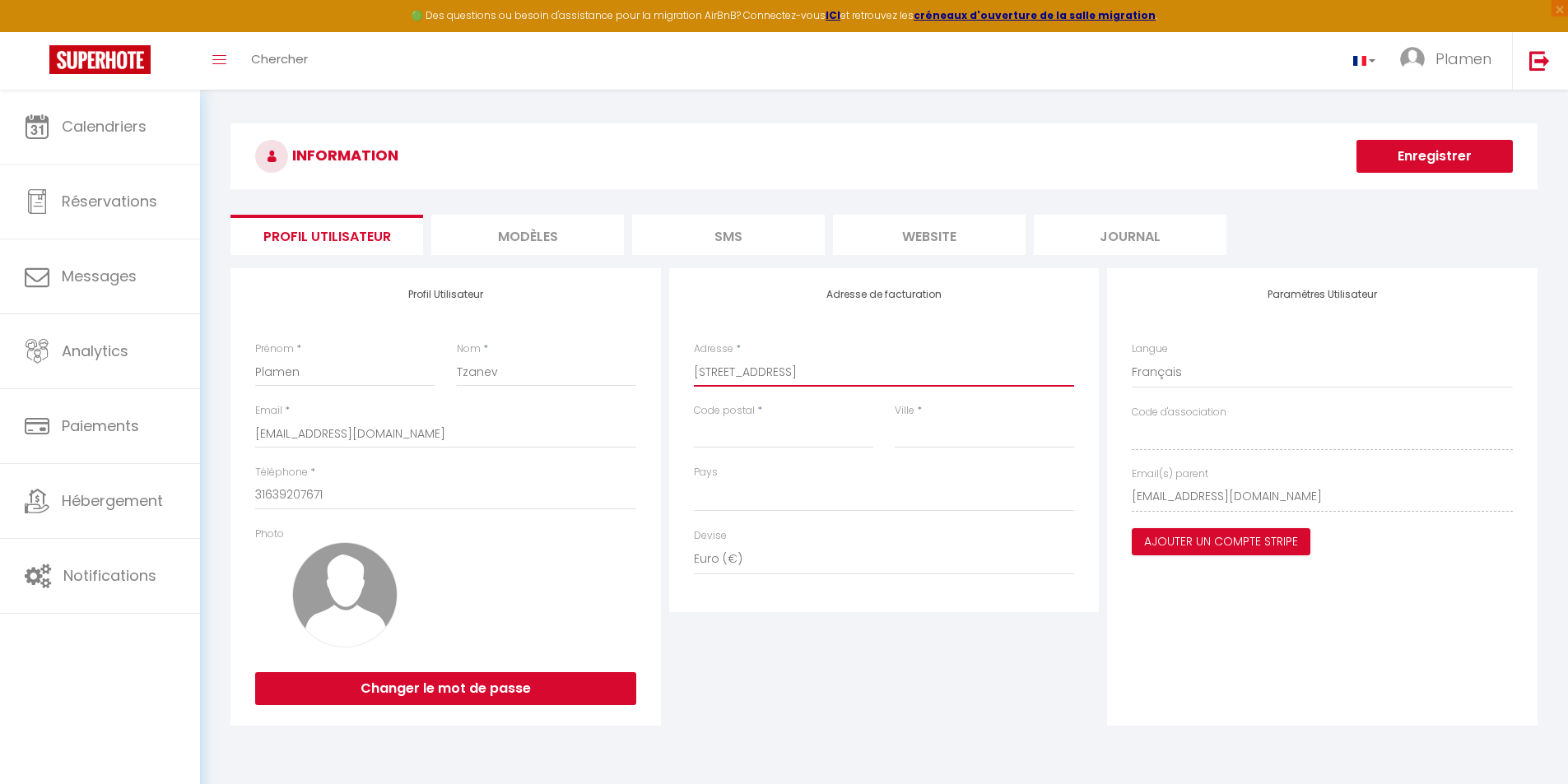
type input "[STREET_ADDRESS]"
select select
type input "[STREET_ADDRESS]"
click at [733, 441] on input "Code postal" at bounding box center [783, 434] width 180 height 30
paste input "1017SE"
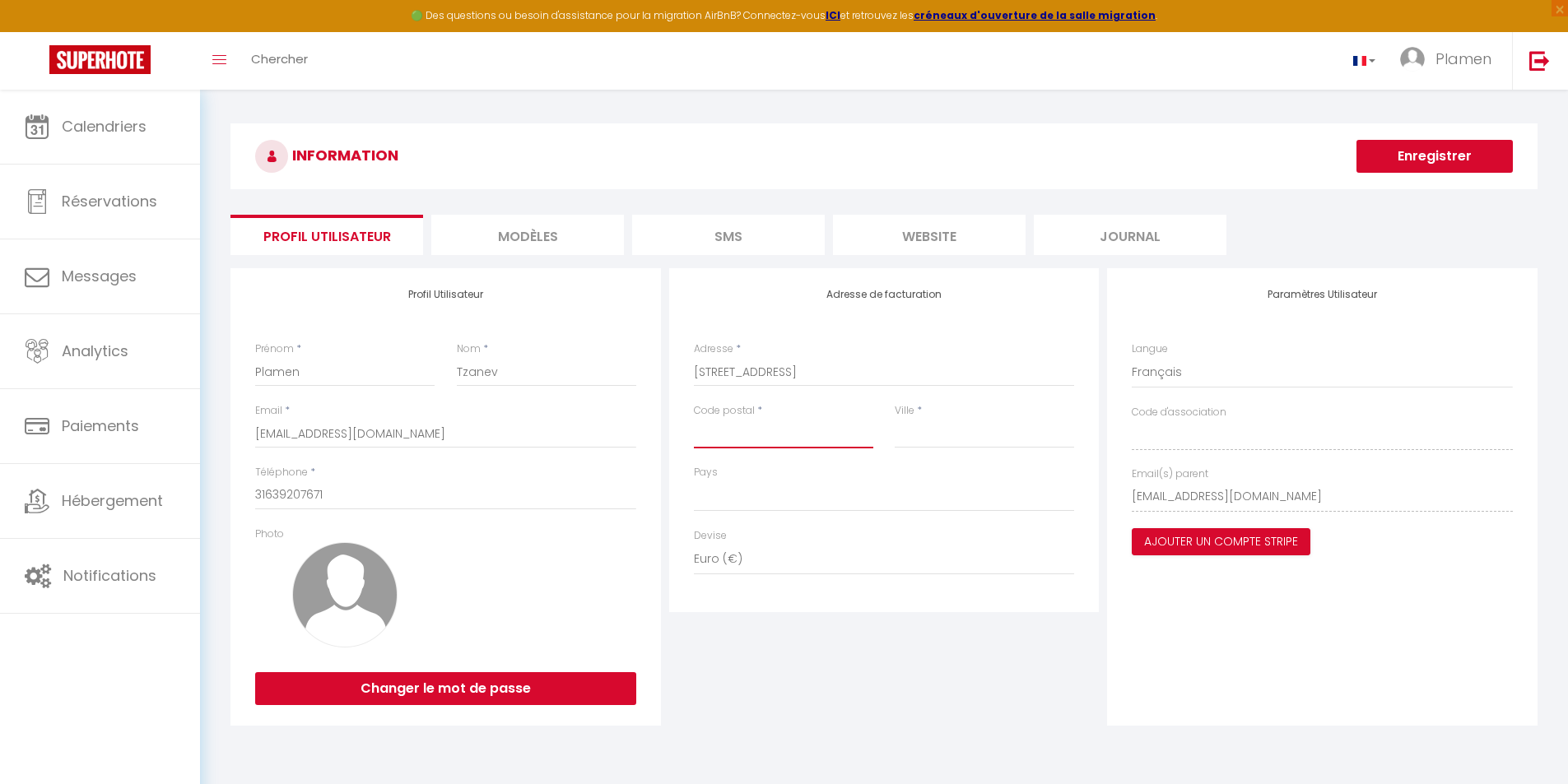
type input "1017SE"
select select
type input "1017SE"
drag, startPoint x: 941, startPoint y: 371, endPoint x: 869, endPoint y: 375, distance: 72.1
click at [869, 375] on input "[STREET_ADDRESS]" at bounding box center [884, 372] width 381 height 30
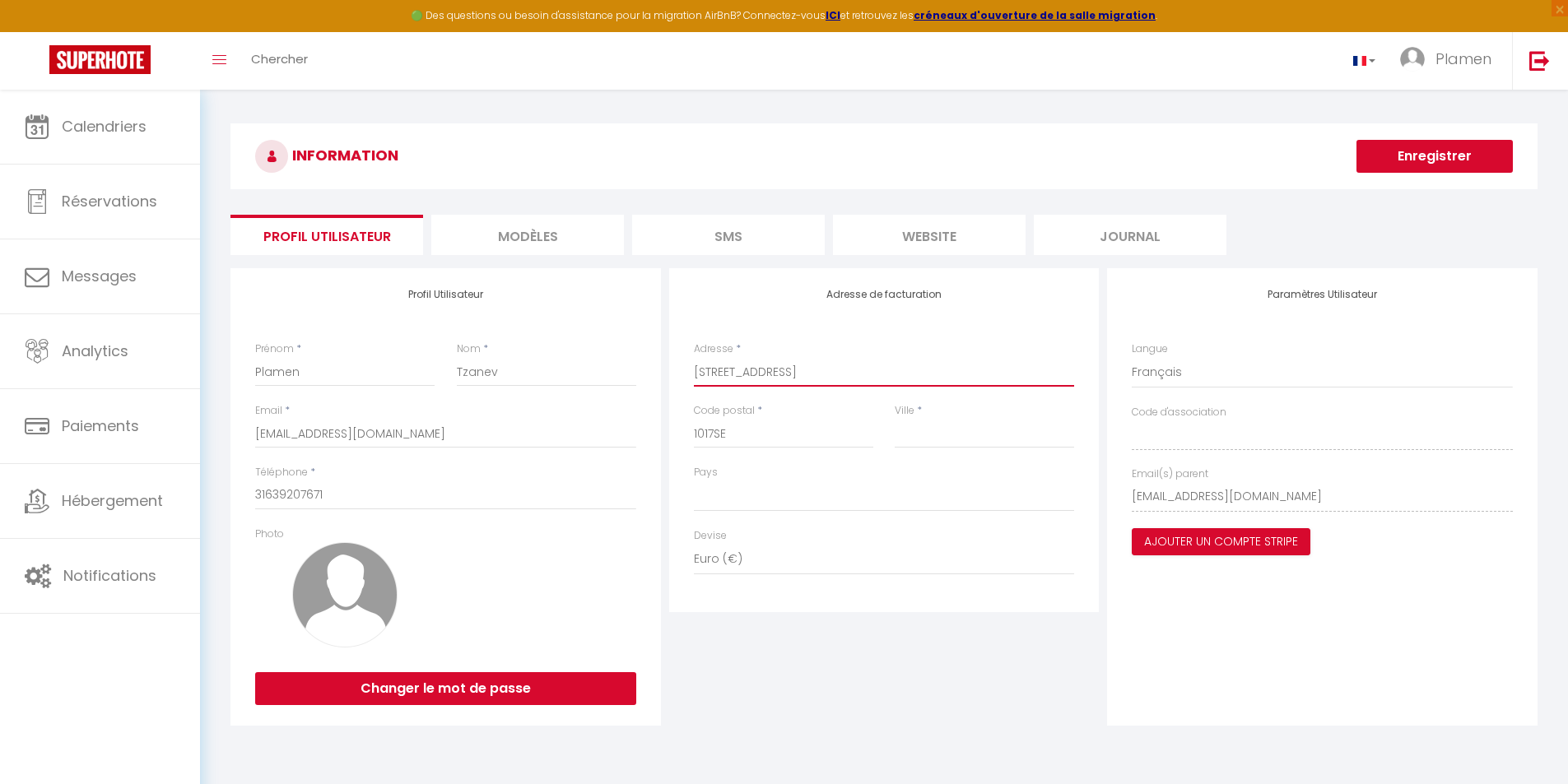
type input "[STREET_ADDRESS]"
select select
type input "[STREET_ADDRESS]"
click at [921, 443] on input "Ville" at bounding box center [984, 434] width 180 height 30
paste input "[GEOGRAPHIC_DATA]"
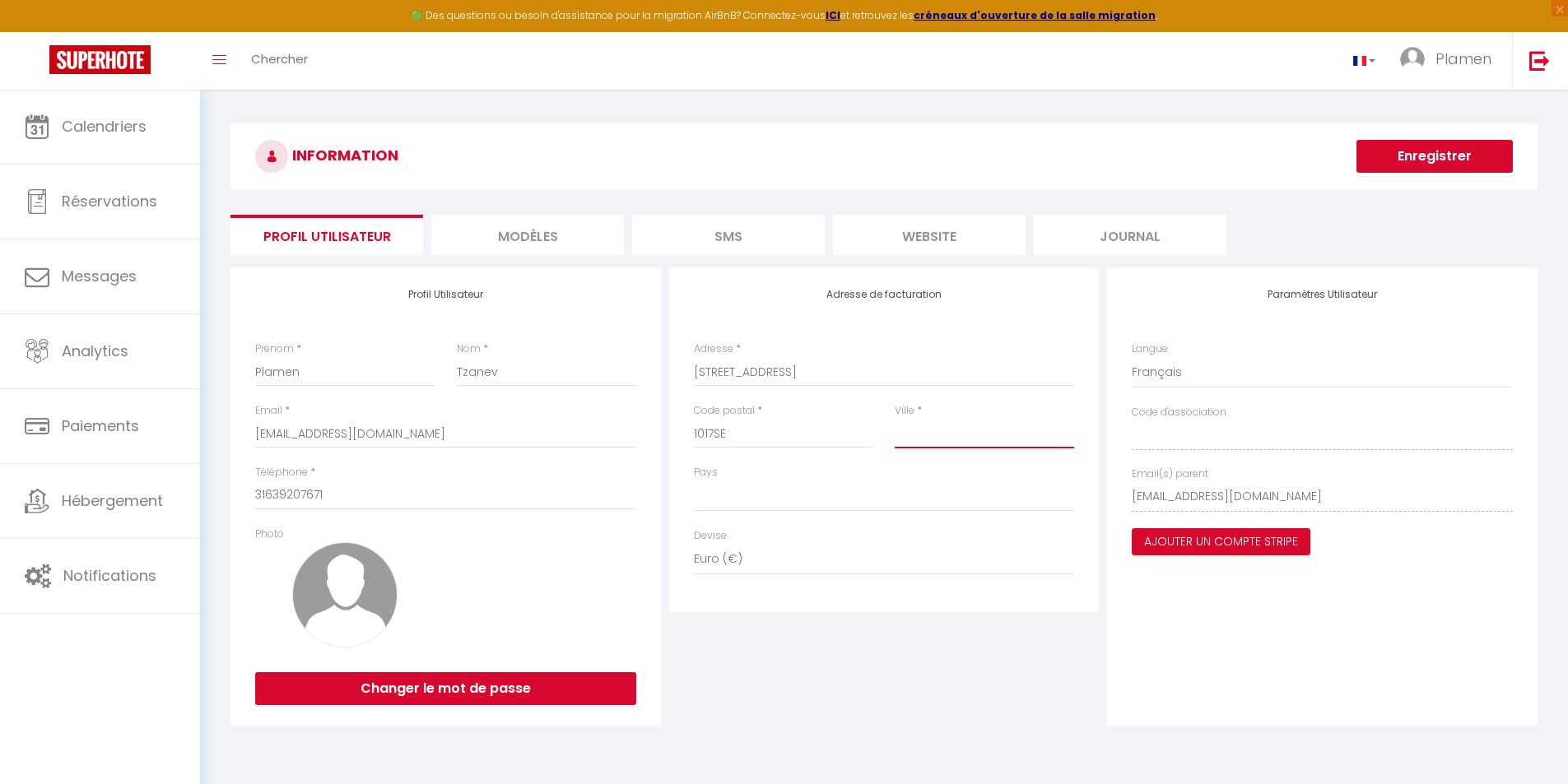
type input "[GEOGRAPHIC_DATA]"
select select
type input "[GEOGRAPHIC_DATA]"
click at [754, 498] on select "[GEOGRAPHIC_DATA] [GEOGRAPHIC_DATA] [GEOGRAPHIC_DATA] [GEOGRAPHIC_DATA] [GEOGRA…" at bounding box center [884, 497] width 381 height 31
select select "152"
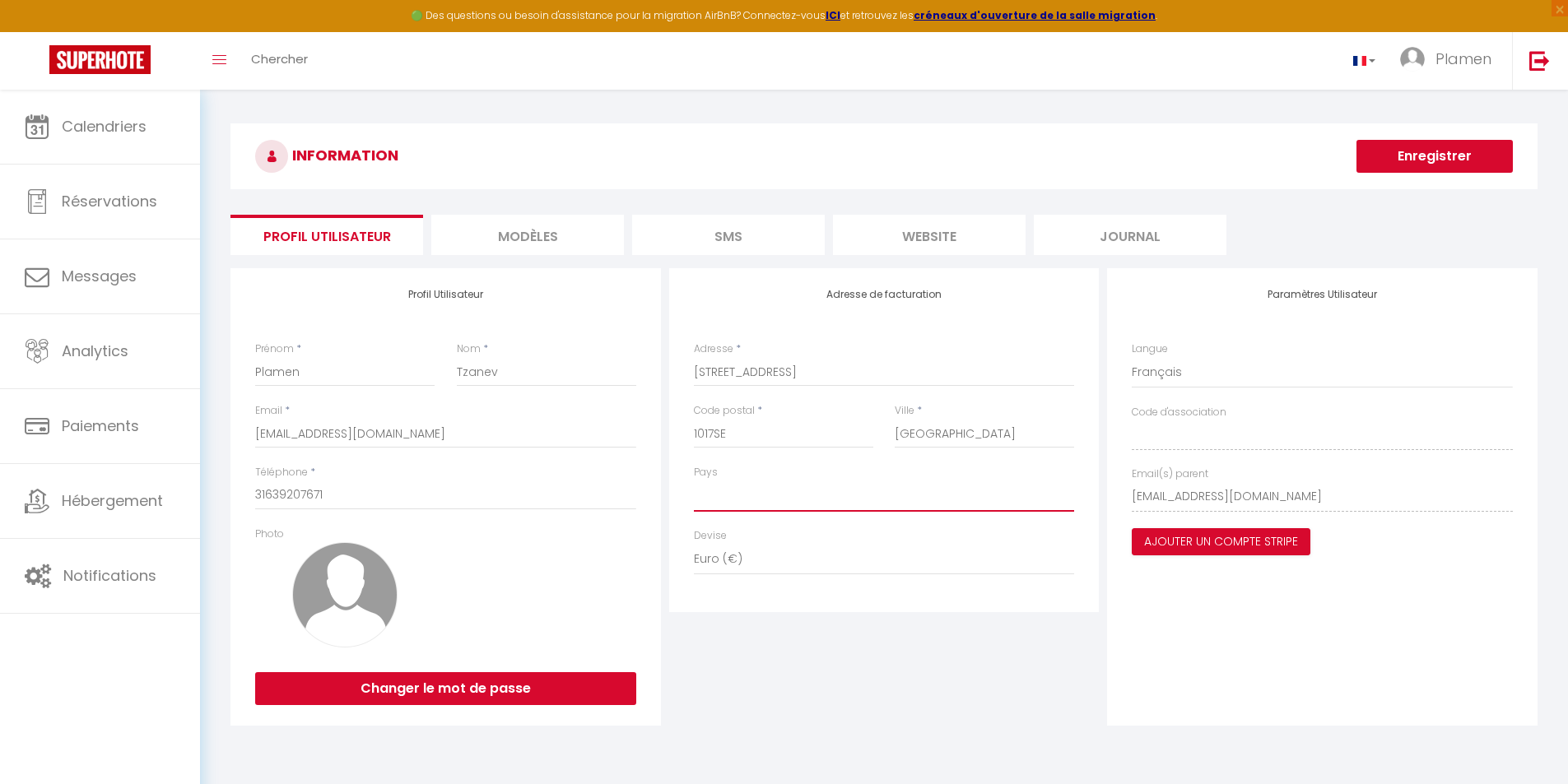
click at [693, 481] on select "[GEOGRAPHIC_DATA] [GEOGRAPHIC_DATA] [GEOGRAPHIC_DATA] [GEOGRAPHIC_DATA] [GEOGRA…" at bounding box center [884, 497] width 381 height 31
click at [1429, 161] on button "Enregistrer" at bounding box center [1435, 156] width 156 height 33
